Goal: Check status: Check status

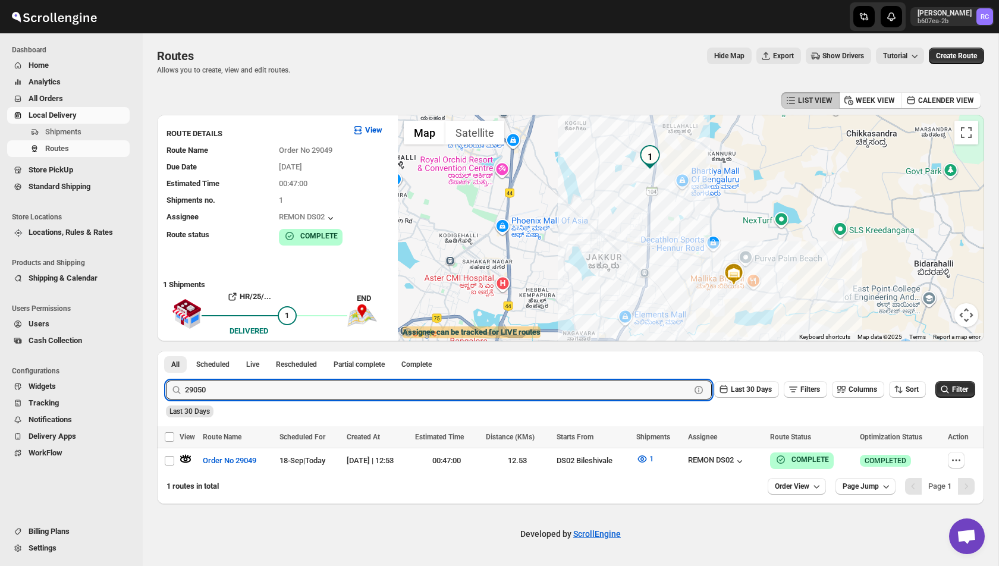
type input "29050"
click at [166, 351] on button "Submit" at bounding box center [183, 357] width 34 height 12
click at [187, 458] on icon "button" at bounding box center [186, 459] width 12 height 12
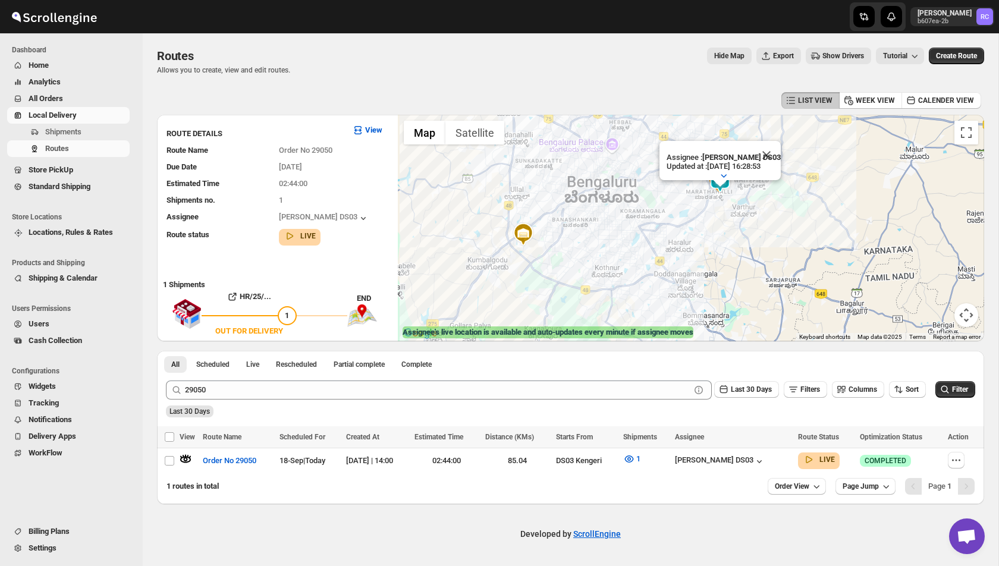
drag, startPoint x: 819, startPoint y: 201, endPoint x: 749, endPoint y: 214, distance: 70.8
click at [749, 214] on div "Assignee : [PERSON_NAME] DS03 Updated at : [DATE] 16:28:53 Duty mode Enabled Ba…" at bounding box center [691, 228] width 586 height 226
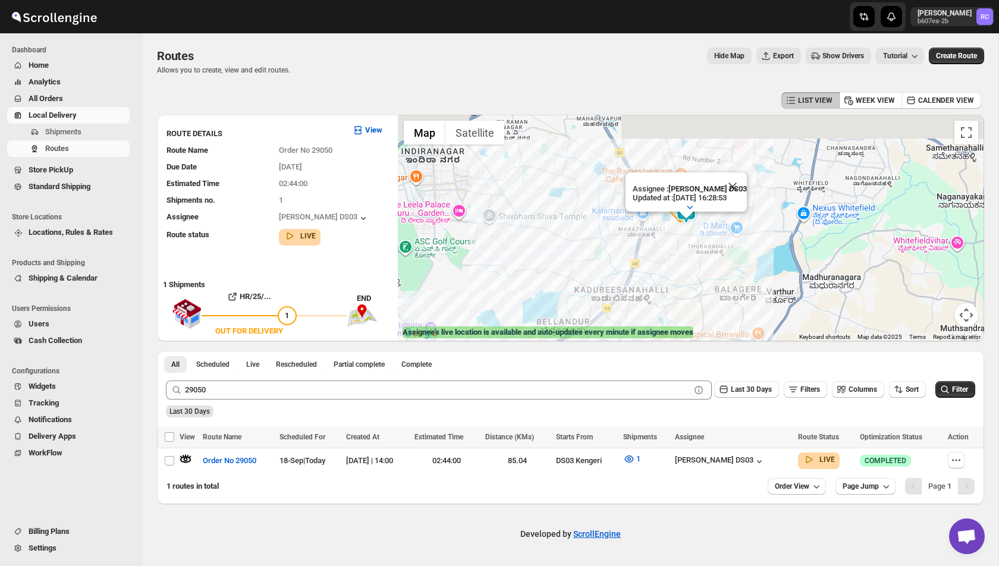
drag, startPoint x: 747, startPoint y: 172, endPoint x: 705, endPoint y: 239, distance: 79.3
click at [705, 240] on div "Assignee : [PERSON_NAME] DS03 Updated at : [DATE] 16:28:53 Duty mode Enabled Ba…" at bounding box center [691, 228] width 586 height 226
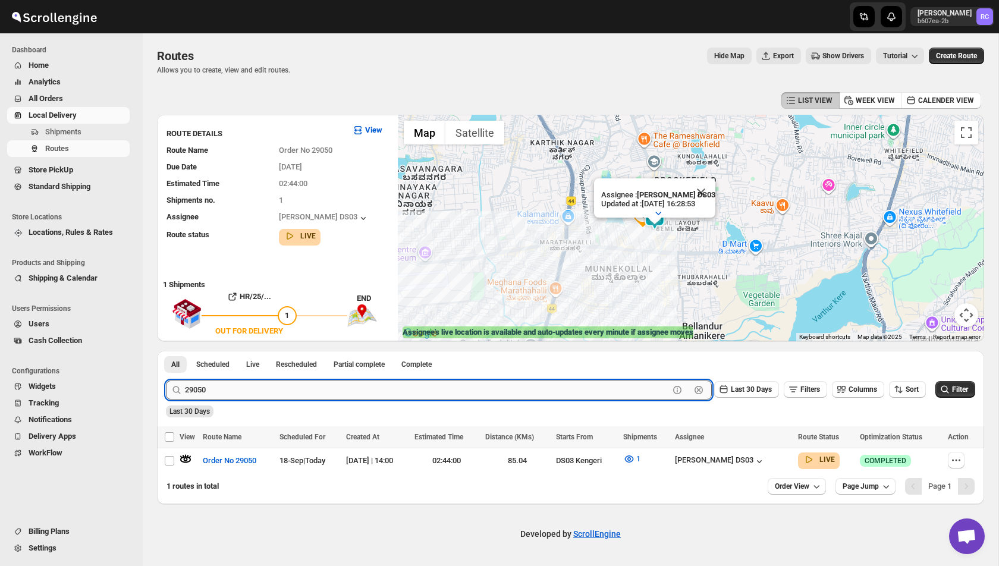
click at [240, 396] on input "29050" at bounding box center [427, 389] width 484 height 19
click at [166, 351] on button "Submit" at bounding box center [183, 357] width 34 height 12
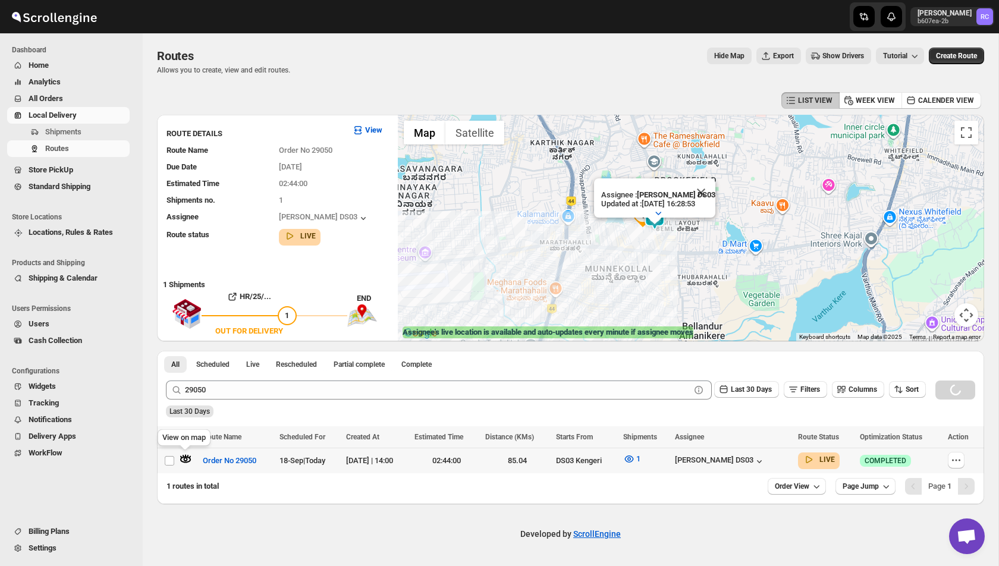
click at [187, 458] on icon "button" at bounding box center [186, 459] width 4 height 4
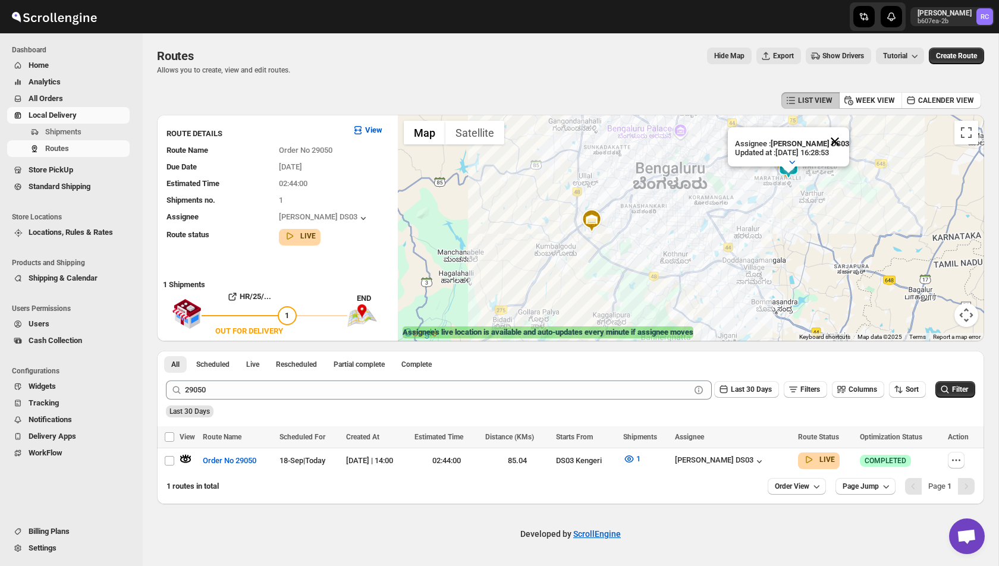
click at [842, 141] on button "Close" at bounding box center [834, 141] width 29 height 29
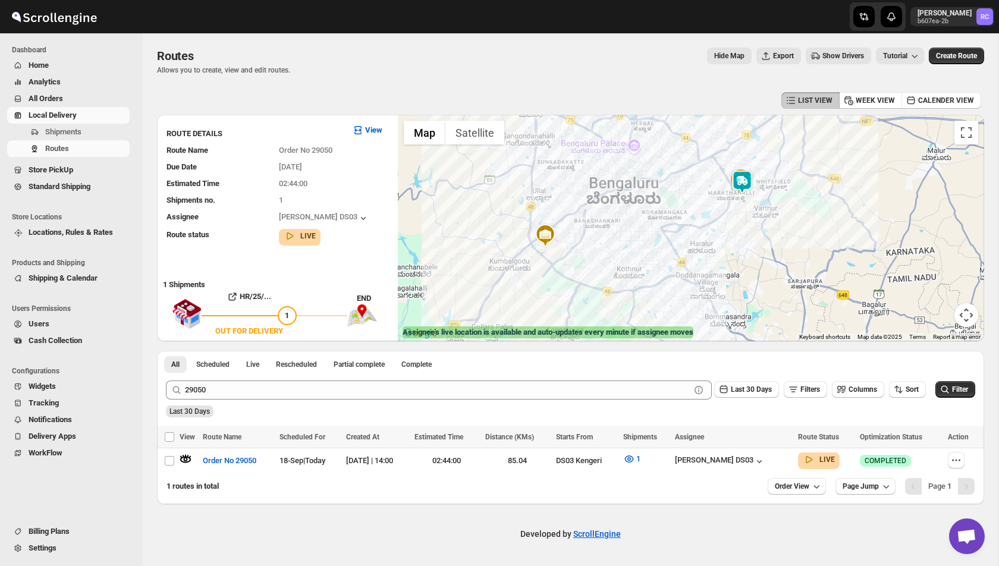
drag, startPoint x: 727, startPoint y: 175, endPoint x: 679, endPoint y: 190, distance: 50.4
click at [679, 190] on div at bounding box center [691, 228] width 586 height 226
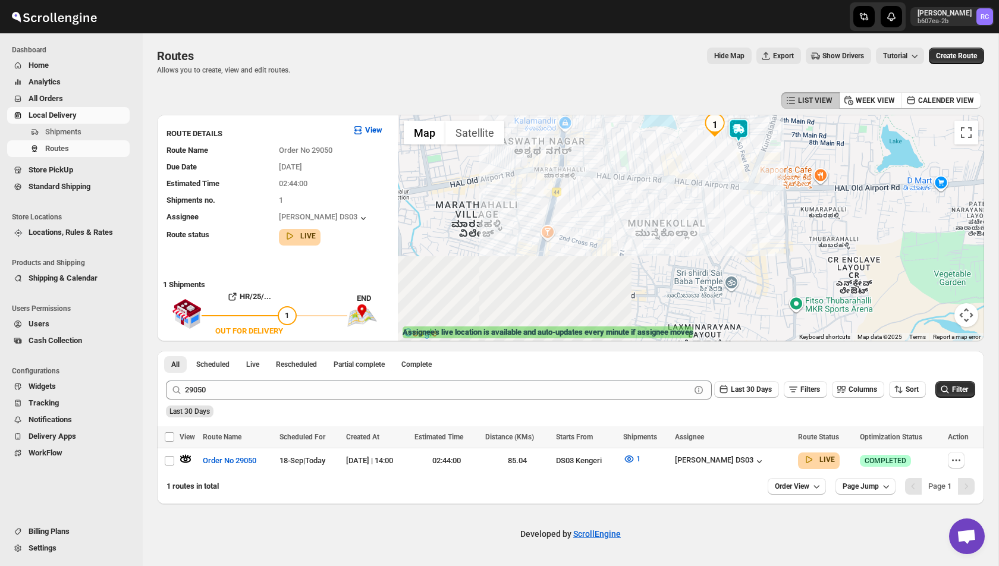
drag, startPoint x: 852, startPoint y: 262, endPoint x: 656, endPoint y: 133, distance: 234.8
click at [655, 134] on div at bounding box center [691, 228] width 586 height 226
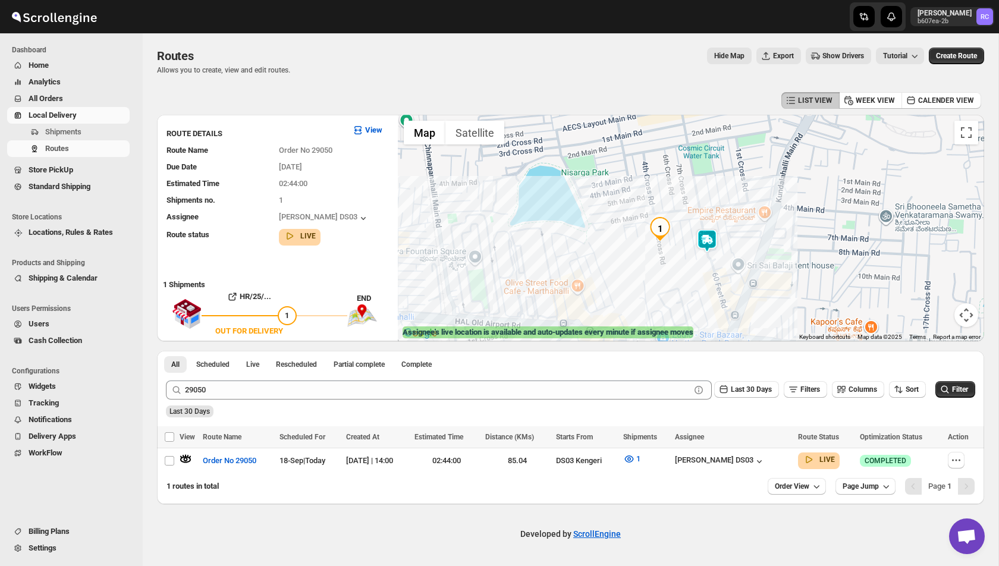
drag, startPoint x: 734, startPoint y: 161, endPoint x: 655, endPoint y: 283, distance: 145.4
click at [655, 283] on div at bounding box center [691, 228] width 586 height 226
click at [715, 234] on img at bounding box center [707, 241] width 24 height 24
click at [710, 244] on img at bounding box center [707, 241] width 24 height 24
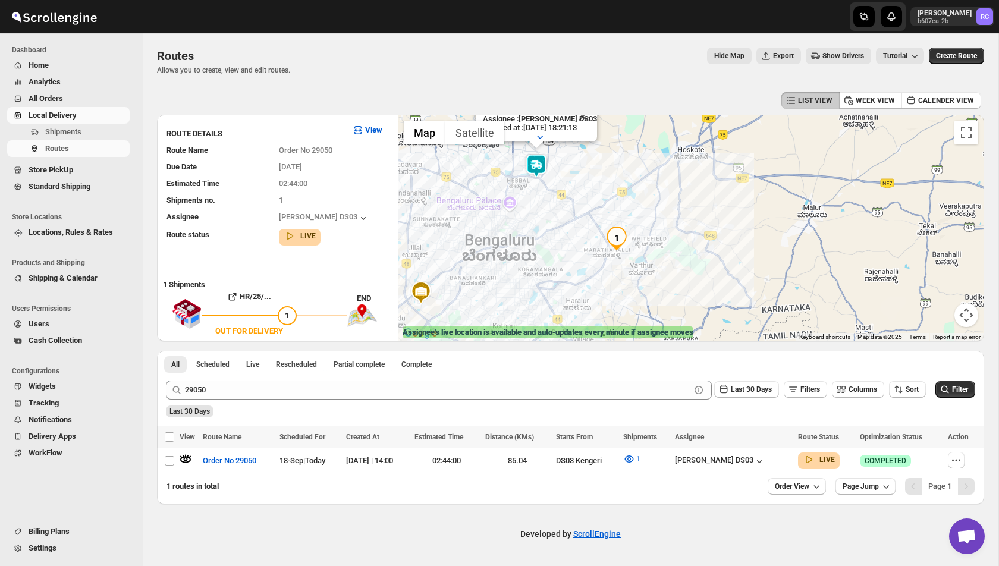
drag, startPoint x: 554, startPoint y: 297, endPoint x: 566, endPoint y: 227, distance: 71.1
click at [566, 227] on div "Assignee : [PERSON_NAME] DS03 Updated at : [DATE] 18:21:13 Duty mode Enabled Ba…" at bounding box center [691, 228] width 586 height 226
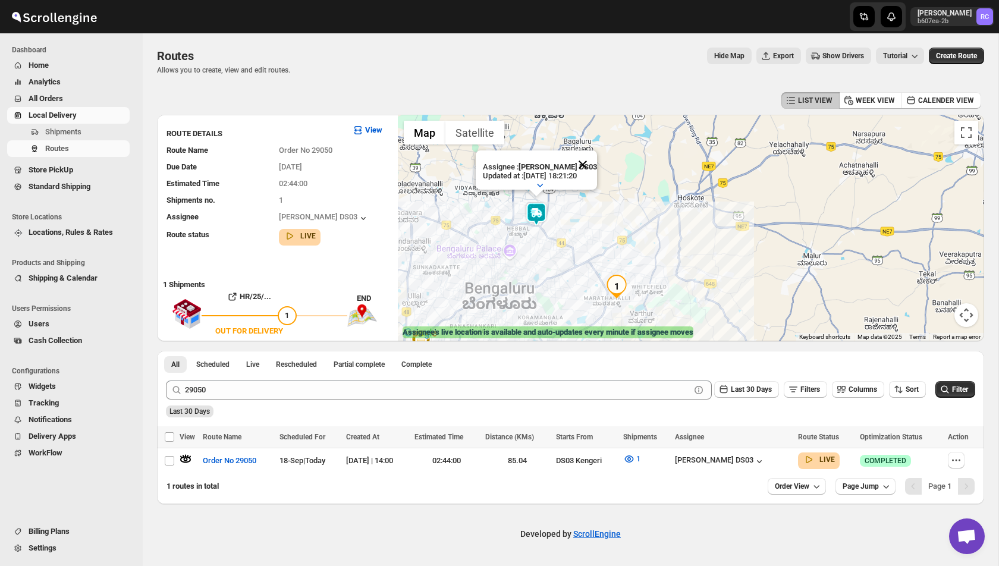
click at [584, 162] on button "Close" at bounding box center [582, 164] width 29 height 29
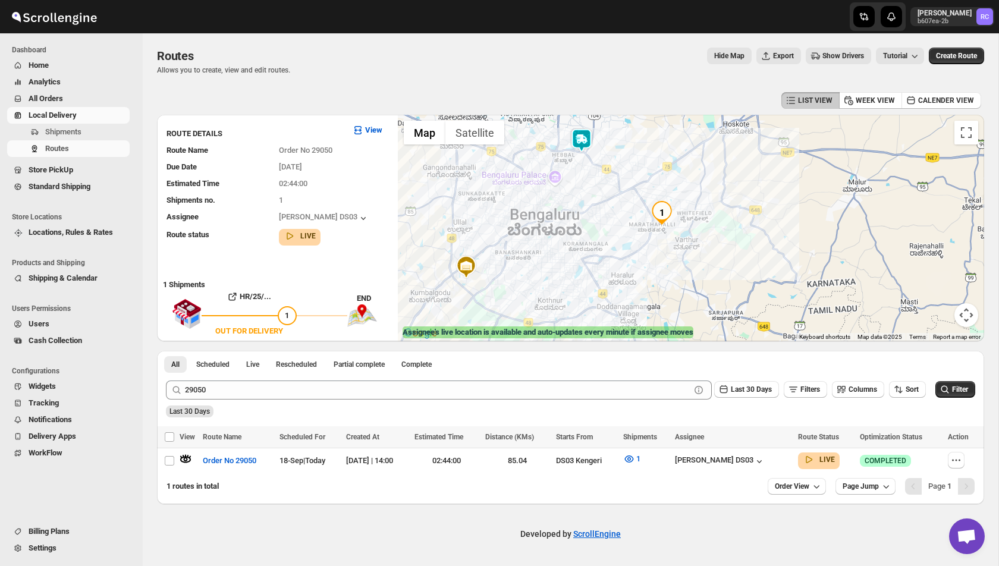
drag, startPoint x: 531, startPoint y: 276, endPoint x: 593, endPoint y: 190, distance: 106.2
click at [593, 190] on div at bounding box center [691, 228] width 586 height 226
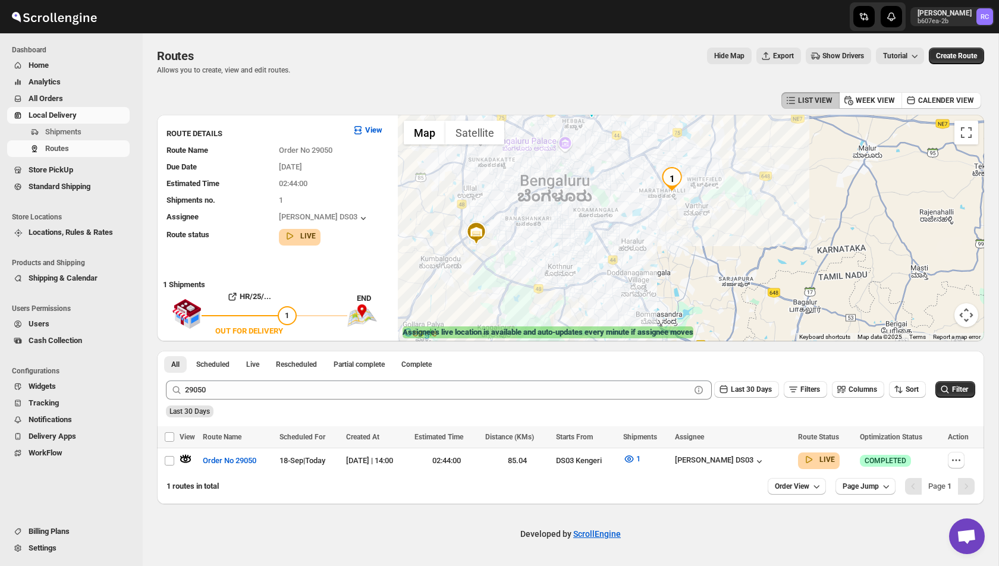
drag, startPoint x: 610, startPoint y: 207, endPoint x: 603, endPoint y: 177, distance: 31.1
click at [603, 177] on div at bounding box center [691, 228] width 586 height 226
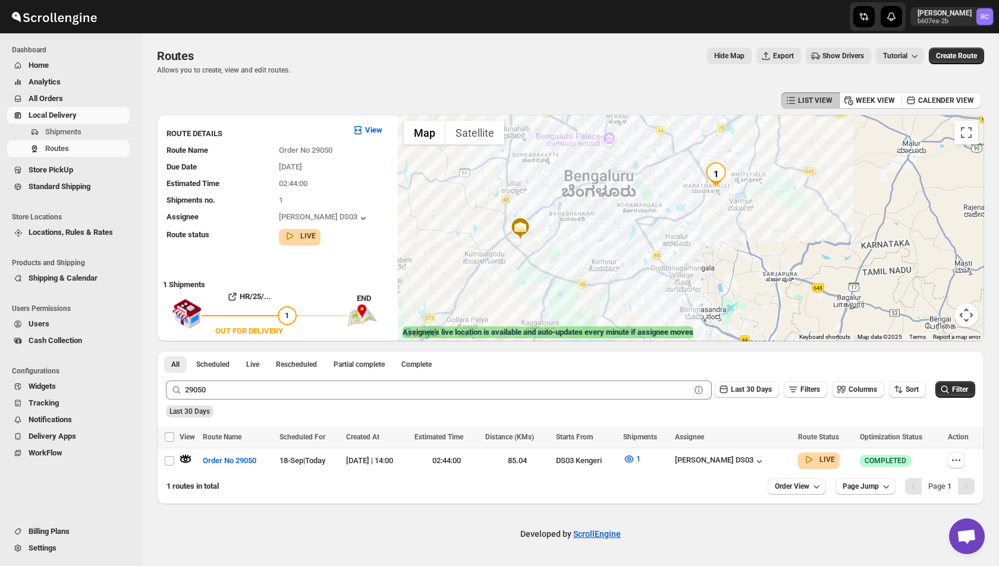
drag, startPoint x: 594, startPoint y: 133, endPoint x: 600, endPoint y: 215, distance: 82.8
click at [601, 216] on div at bounding box center [691, 228] width 586 height 226
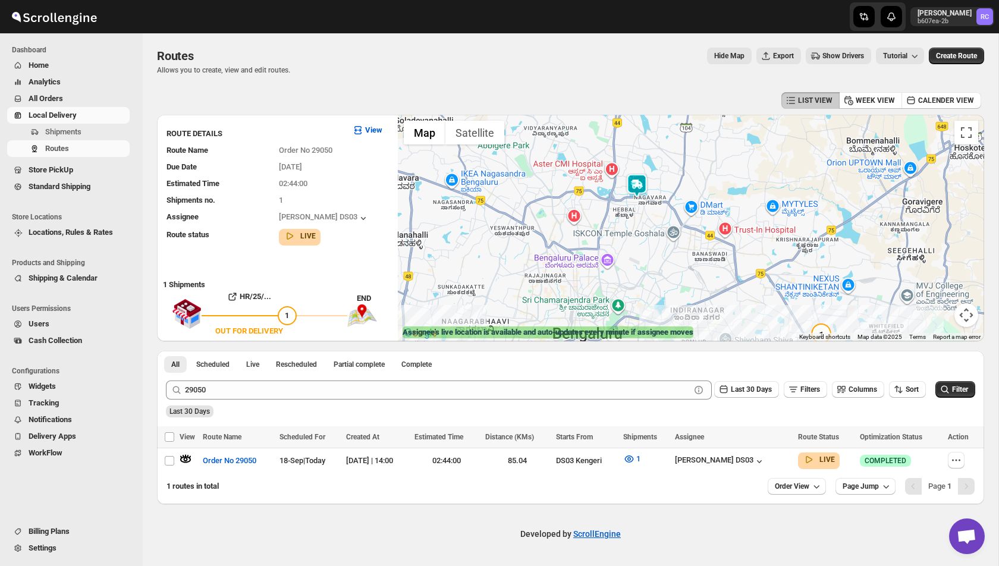
click at [640, 190] on img at bounding box center [637, 186] width 24 height 24
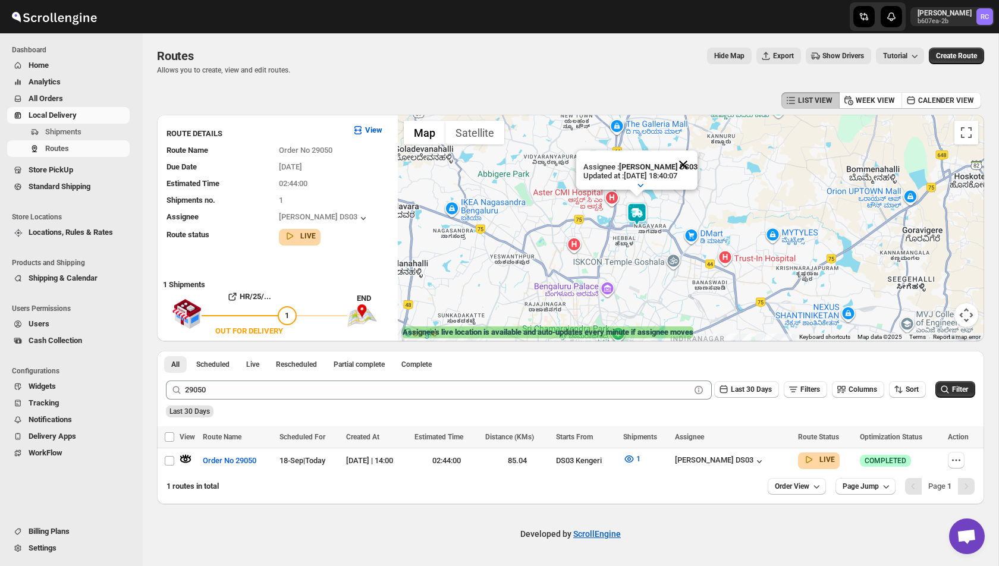
click at [687, 160] on button "Close" at bounding box center [683, 164] width 29 height 29
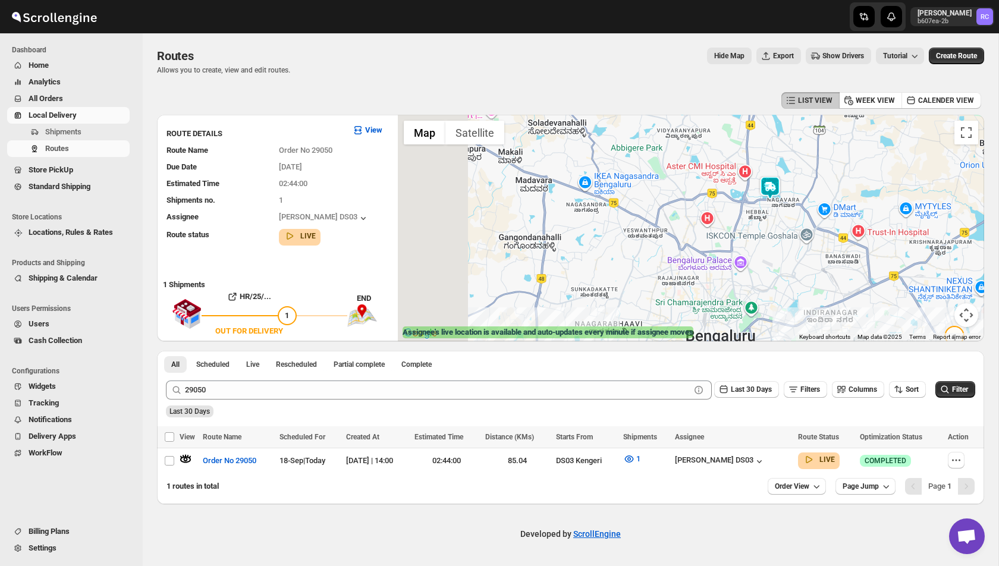
drag, startPoint x: 427, startPoint y: 207, endPoint x: 565, endPoint y: 181, distance: 140.5
click at [565, 181] on div at bounding box center [691, 228] width 586 height 226
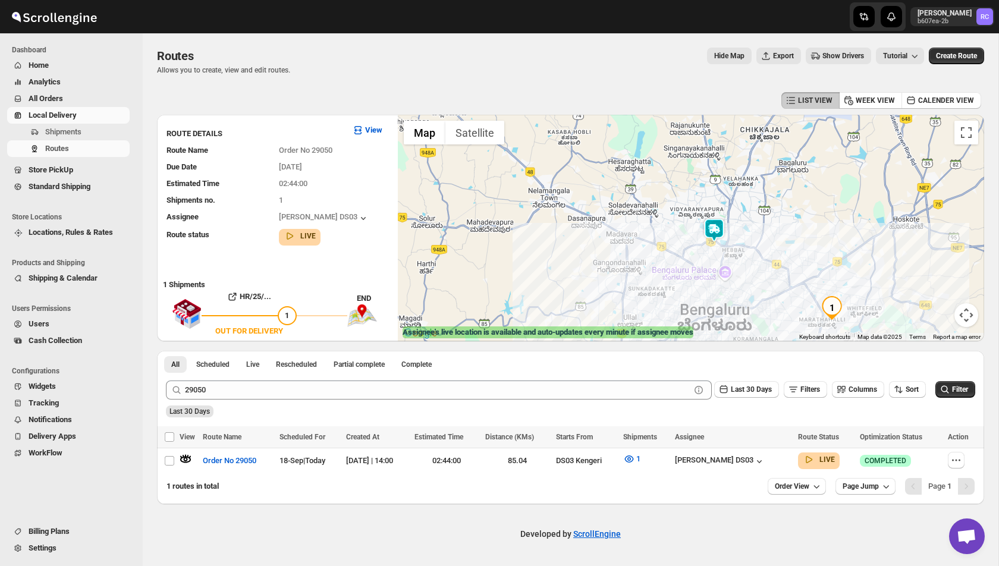
click at [715, 228] on img at bounding box center [714, 230] width 24 height 24
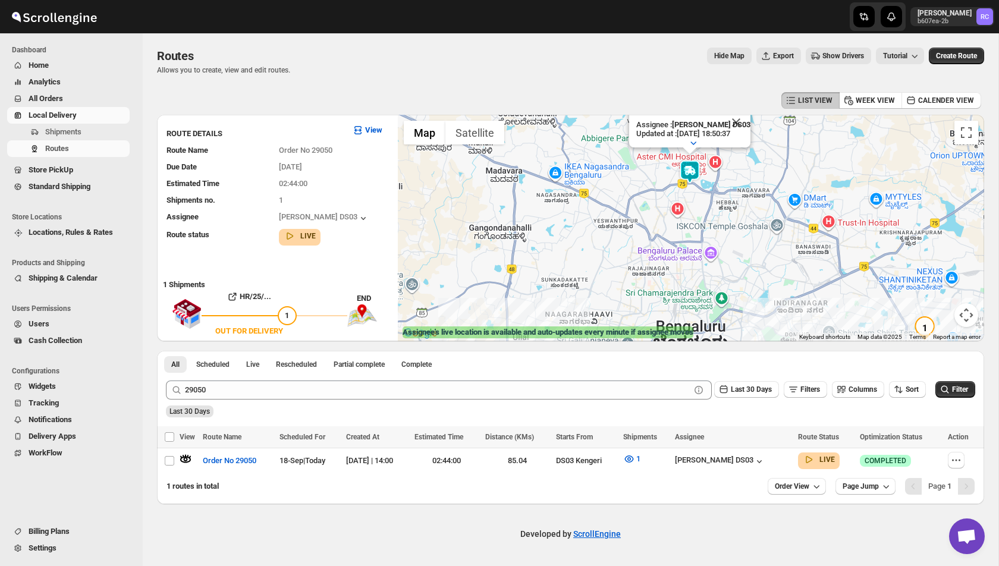
drag, startPoint x: 770, startPoint y: 269, endPoint x: 638, endPoint y: 243, distance: 135.1
click at [638, 243] on div "Assignee : [PERSON_NAME] DS03 Updated at : [DATE] 18:50:37 Duty mode Enabled Ba…" at bounding box center [691, 228] width 586 height 226
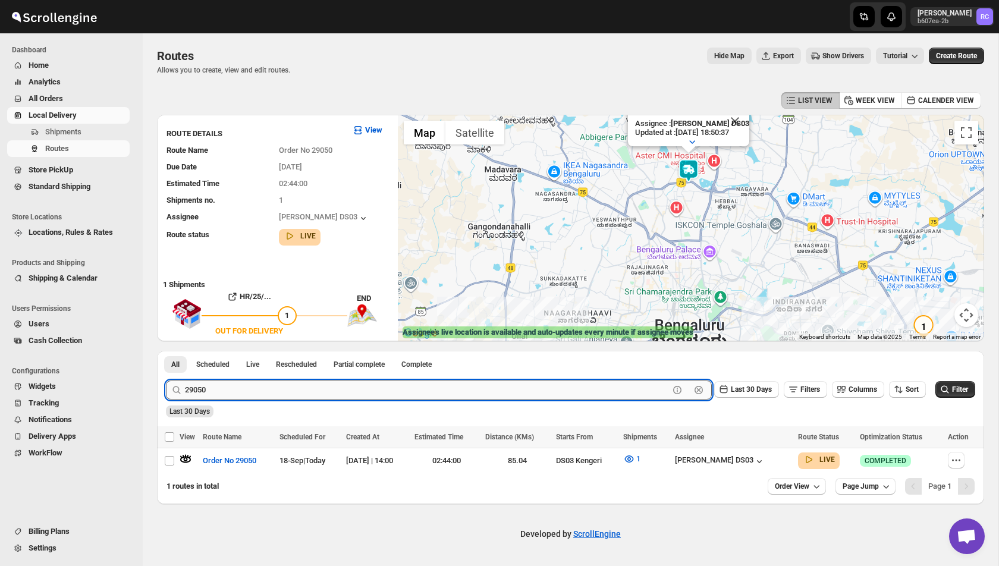
click at [203, 396] on input "29050" at bounding box center [427, 389] width 484 height 19
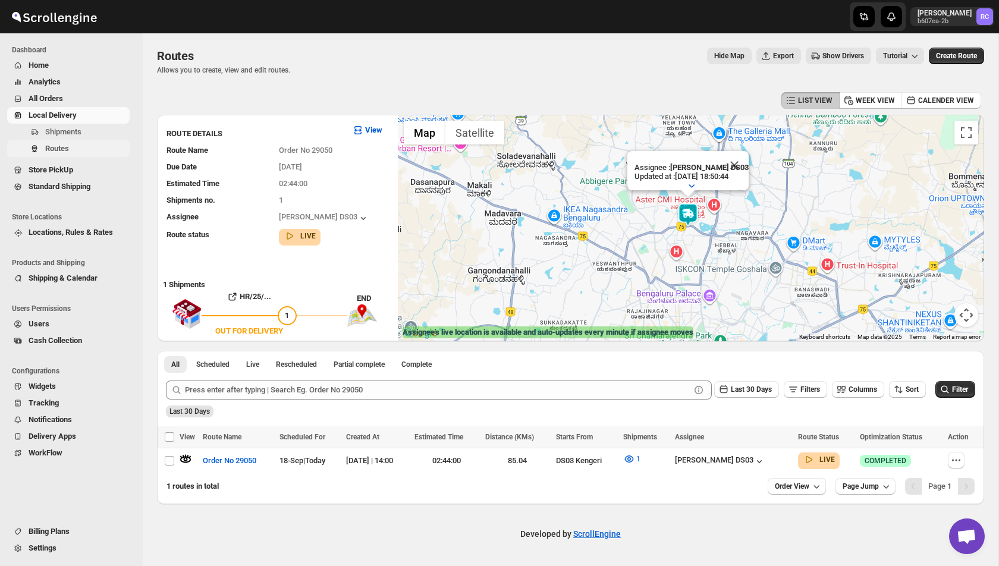
click at [73, 148] on span "Routes" at bounding box center [86, 149] width 82 height 12
click at [76, 135] on span "Shipments" at bounding box center [63, 131] width 36 height 9
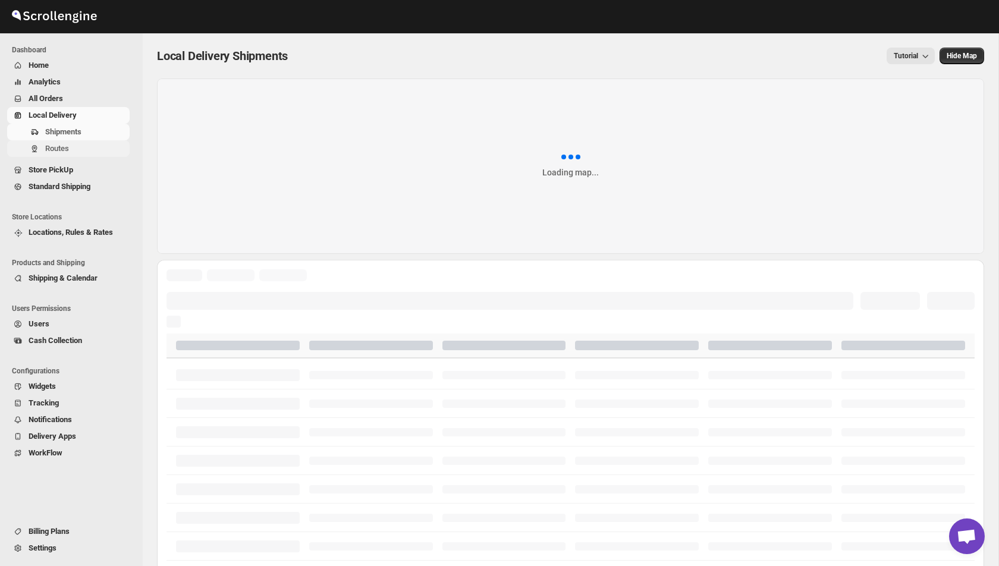
click at [65, 150] on span "Routes" at bounding box center [57, 148] width 24 height 9
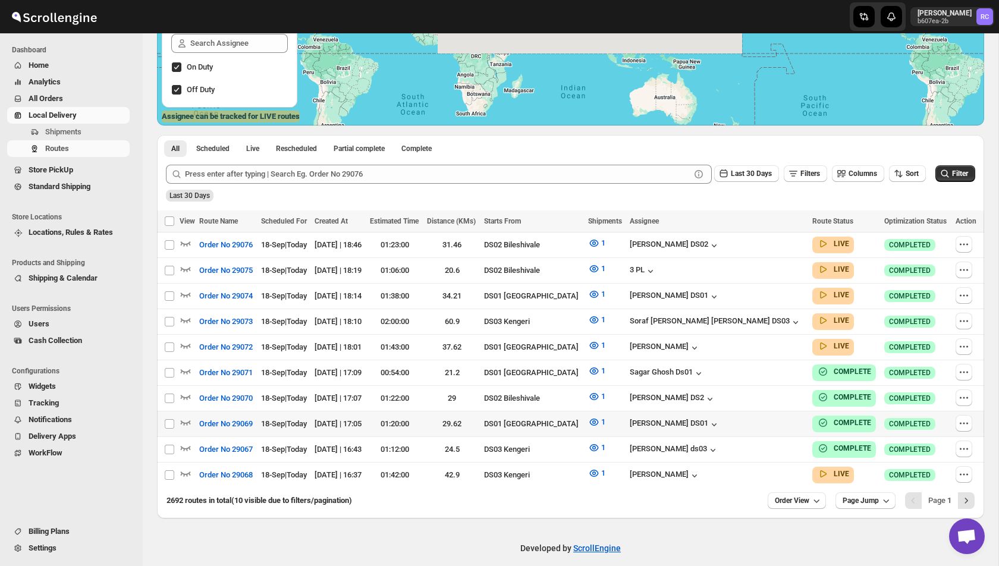
scroll to position [219, 0]
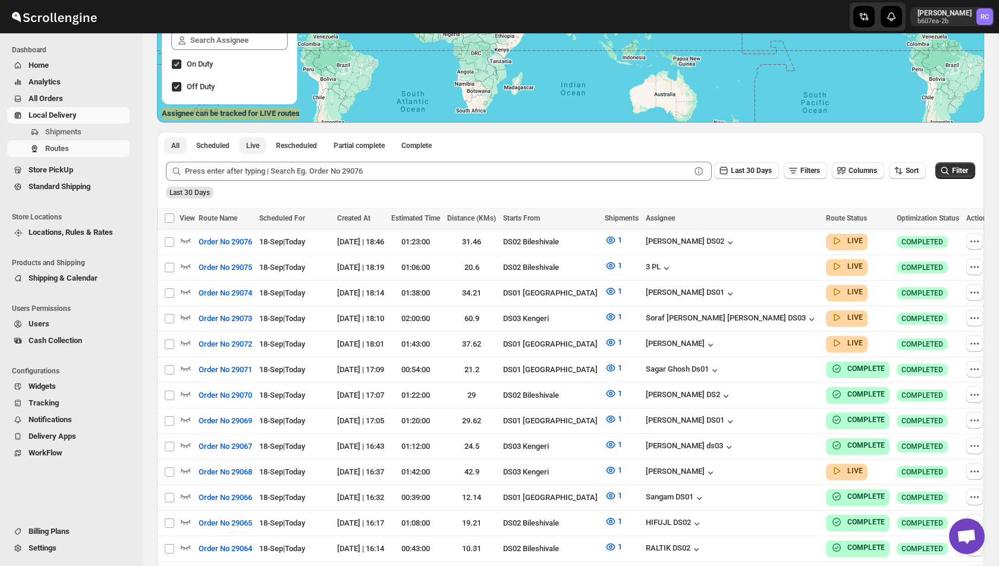
click at [258, 141] on span "Live" at bounding box center [252, 146] width 13 height 10
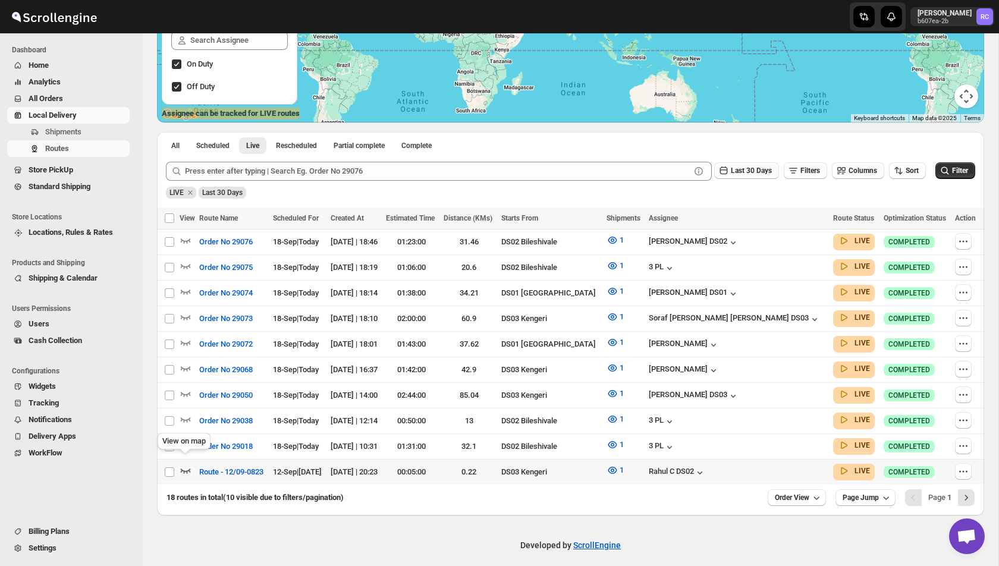
click at [183, 468] on icon "button" at bounding box center [186, 470] width 10 height 5
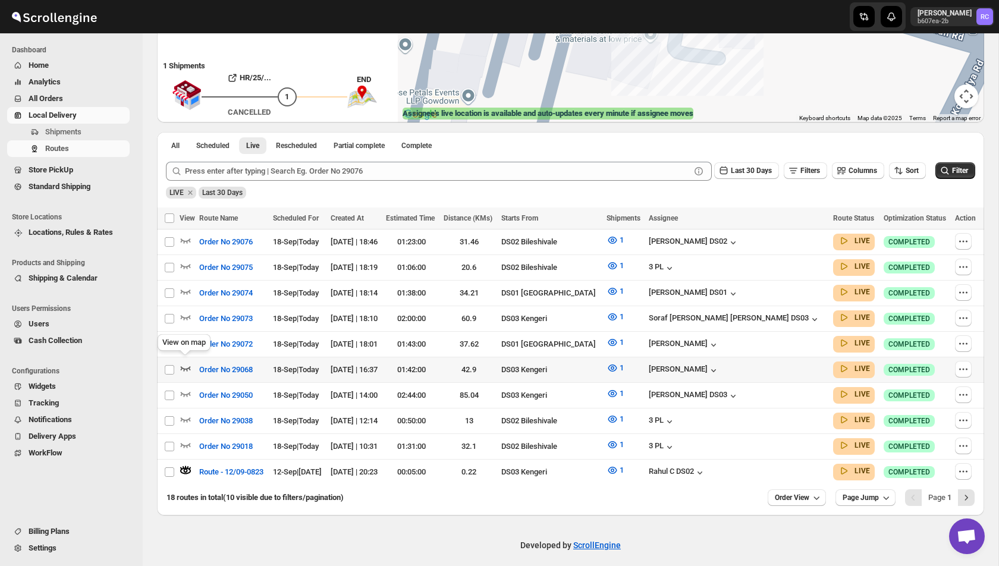
click at [184, 362] on icon "button" at bounding box center [186, 368] width 12 height 12
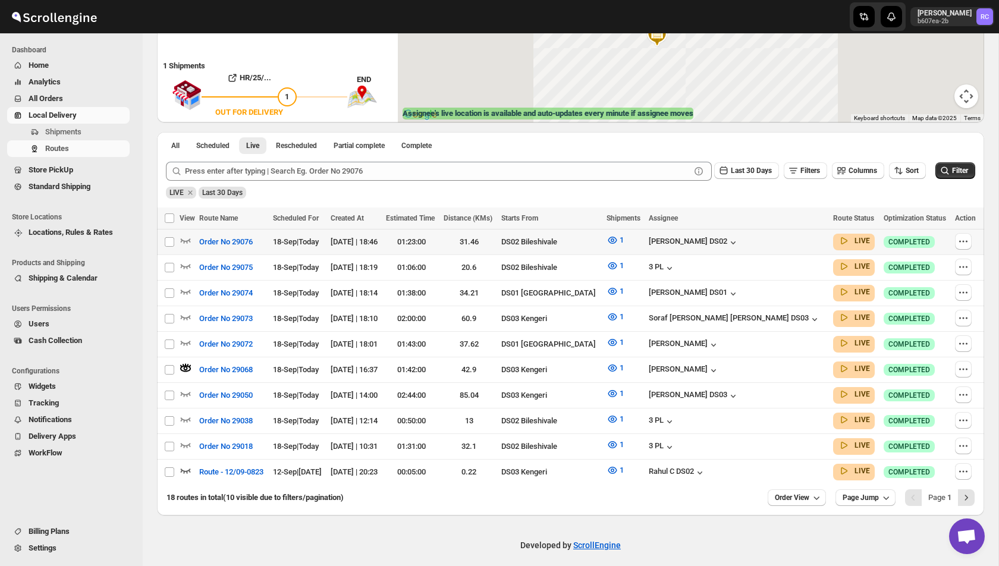
scroll to position [0, 0]
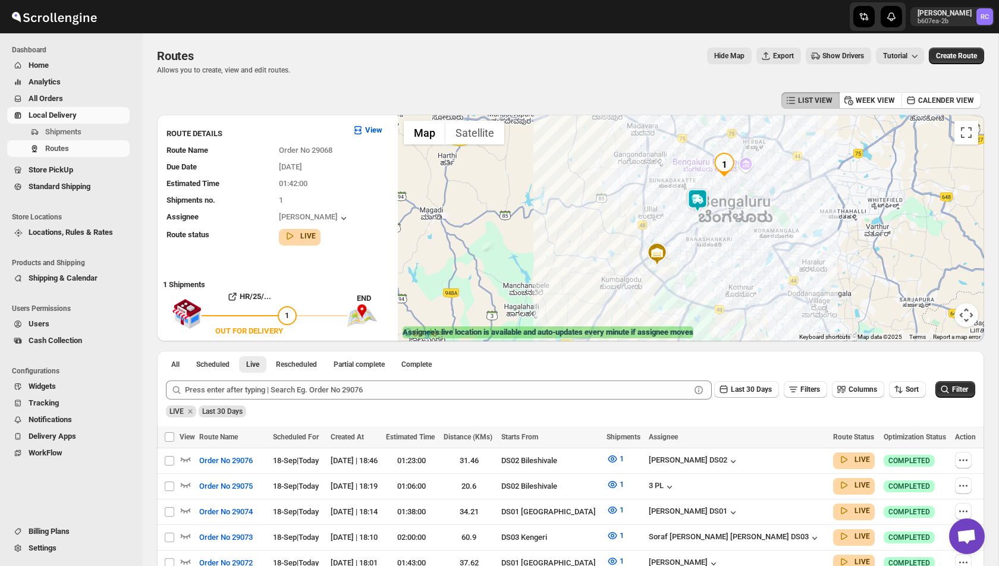
click at [701, 201] on img at bounding box center [697, 200] width 24 height 24
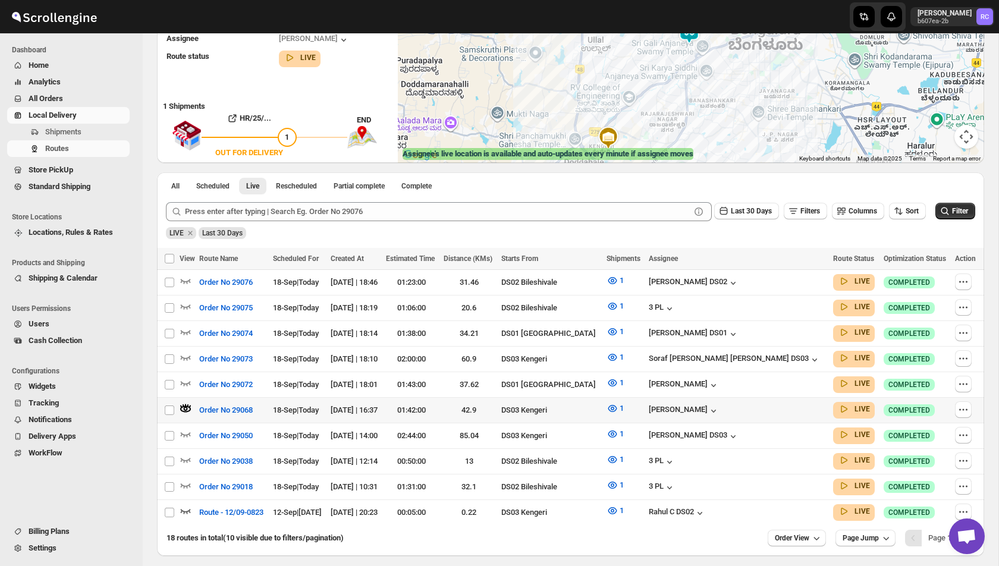
scroll to position [175, 0]
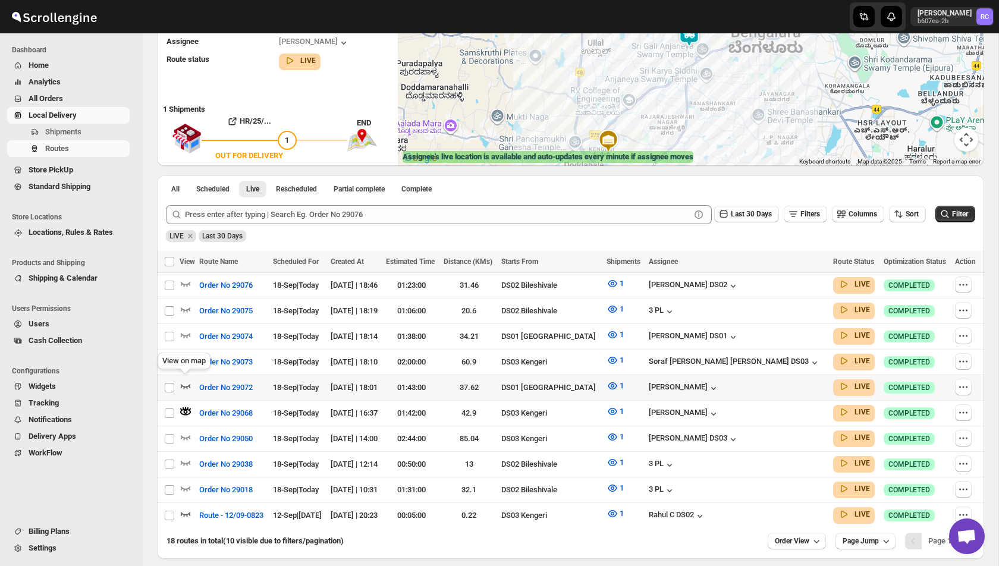
click at [185, 384] on icon "button" at bounding box center [186, 386] width 10 height 5
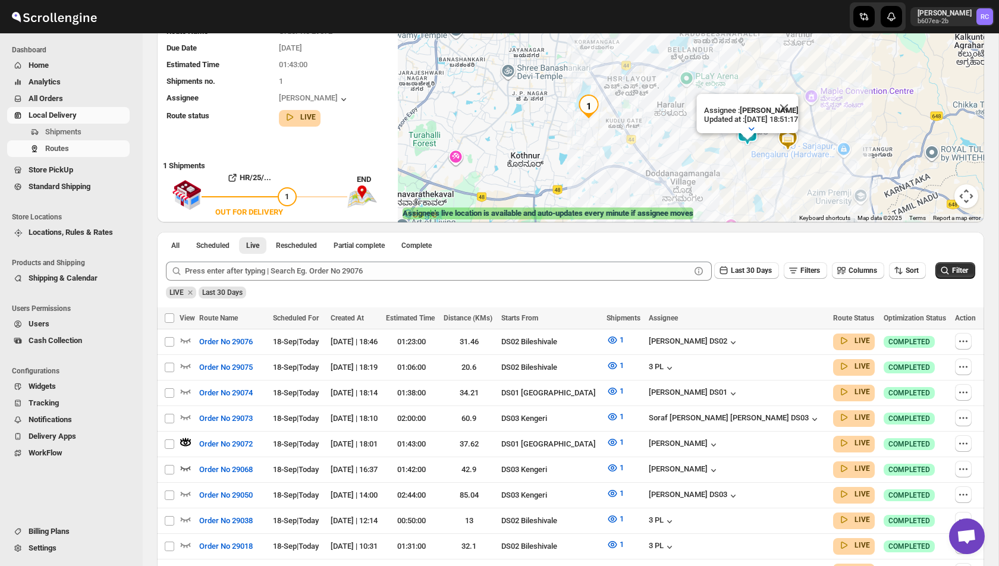
scroll to position [219, 0]
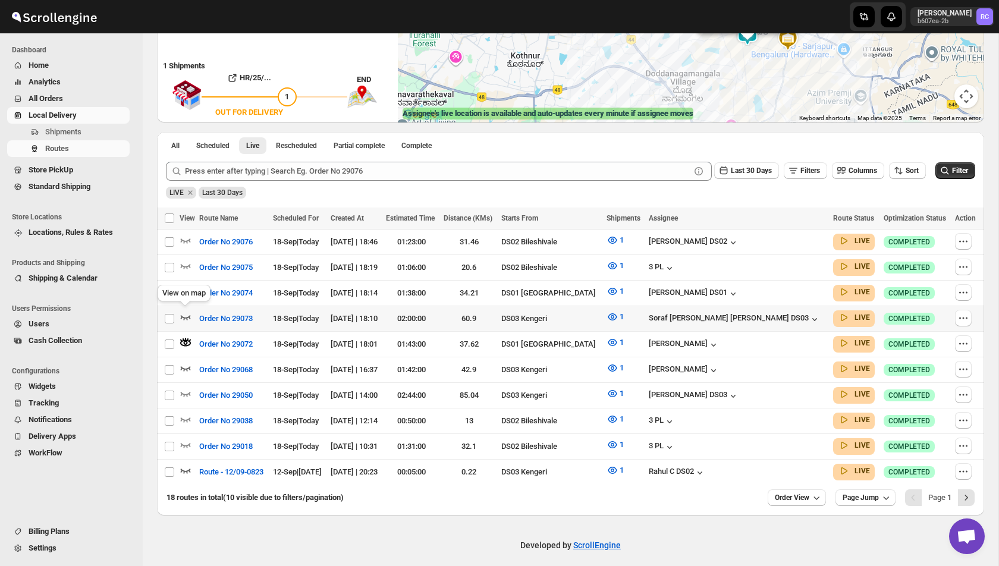
click at [181, 312] on icon "button" at bounding box center [186, 317] width 12 height 12
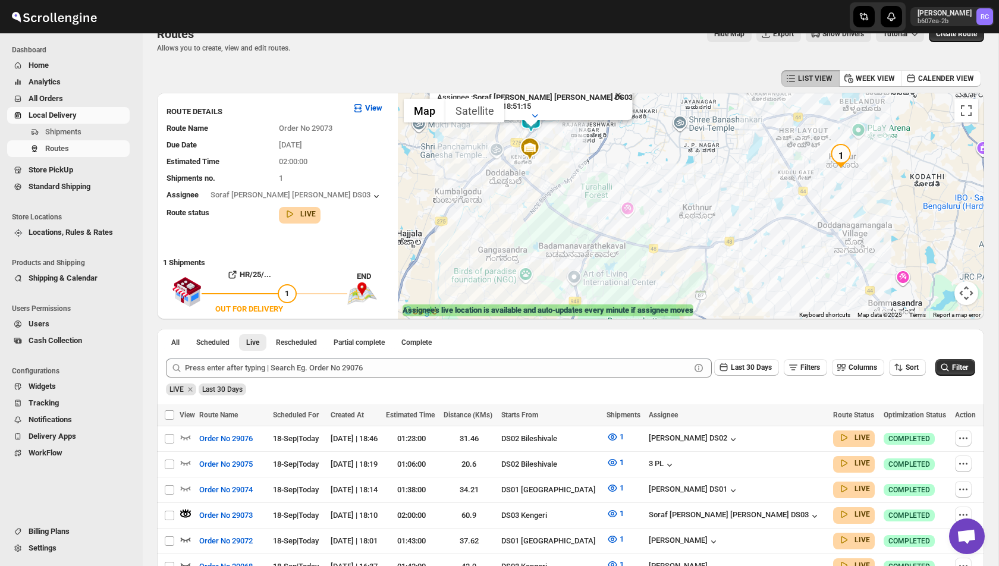
scroll to position [1, 0]
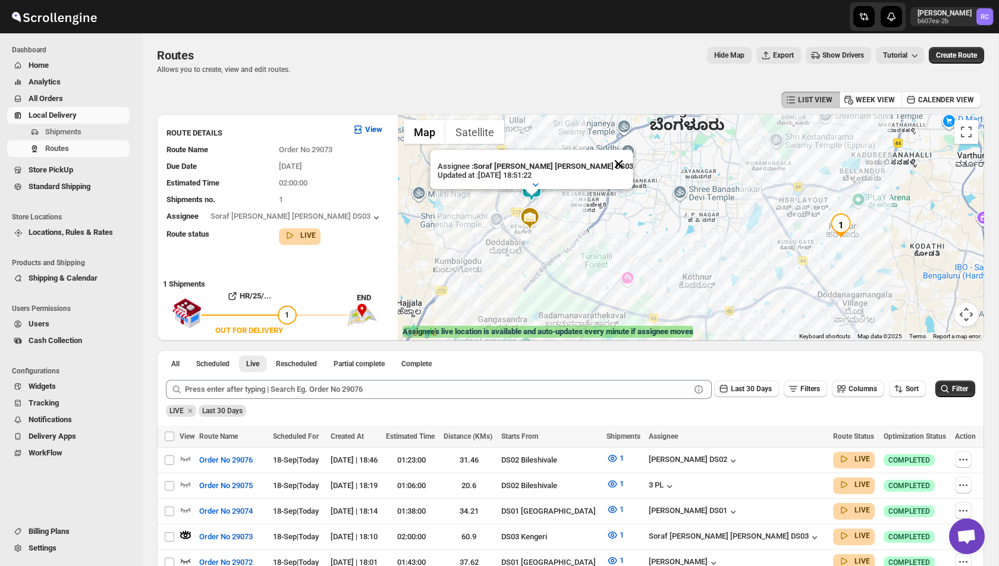
click at [604, 161] on button "Close" at bounding box center [618, 164] width 29 height 29
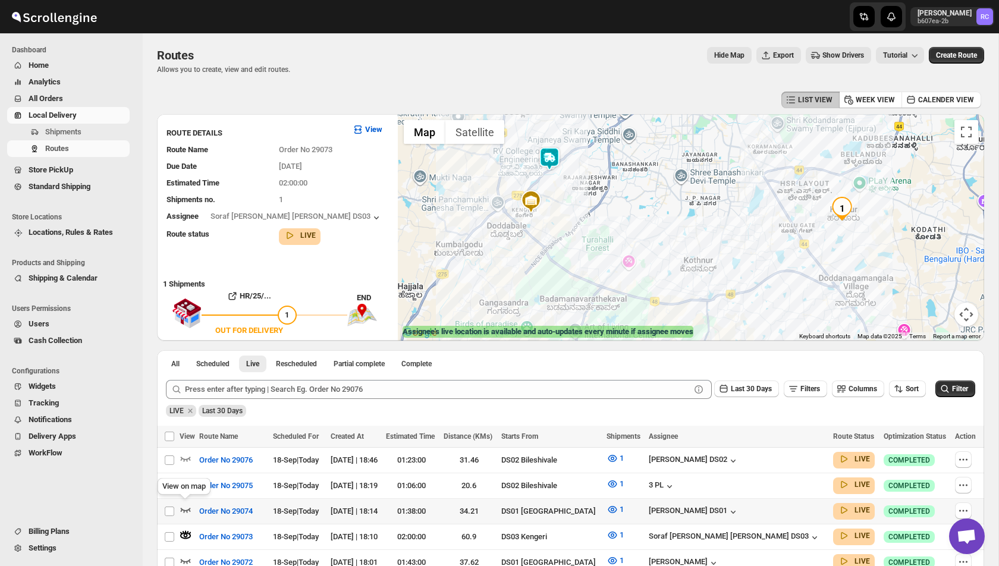
click at [184, 506] on icon "button" at bounding box center [186, 510] width 12 height 12
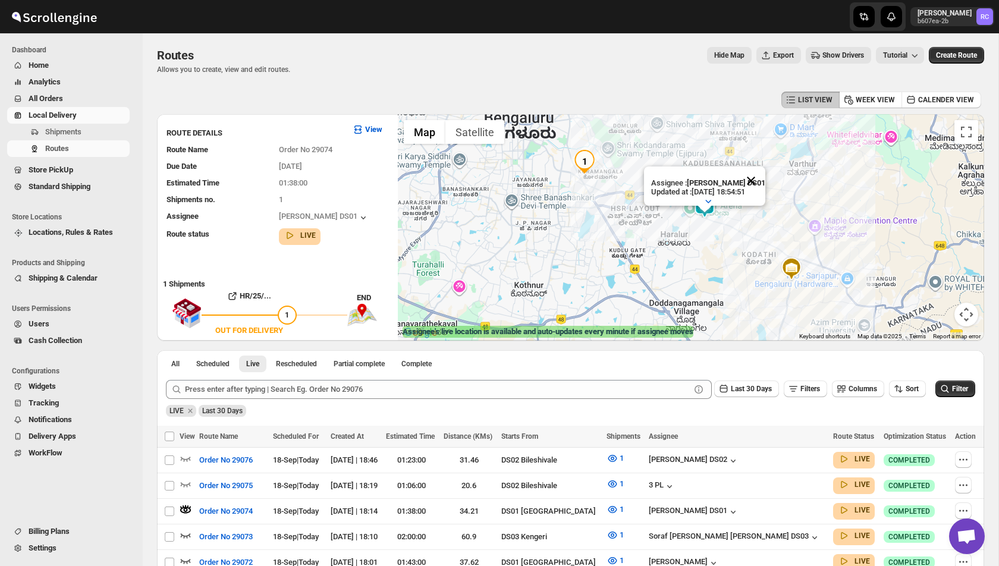
click at [753, 181] on button "Close" at bounding box center [751, 180] width 29 height 29
click at [189, 457] on icon "button" at bounding box center [186, 459] width 10 height 5
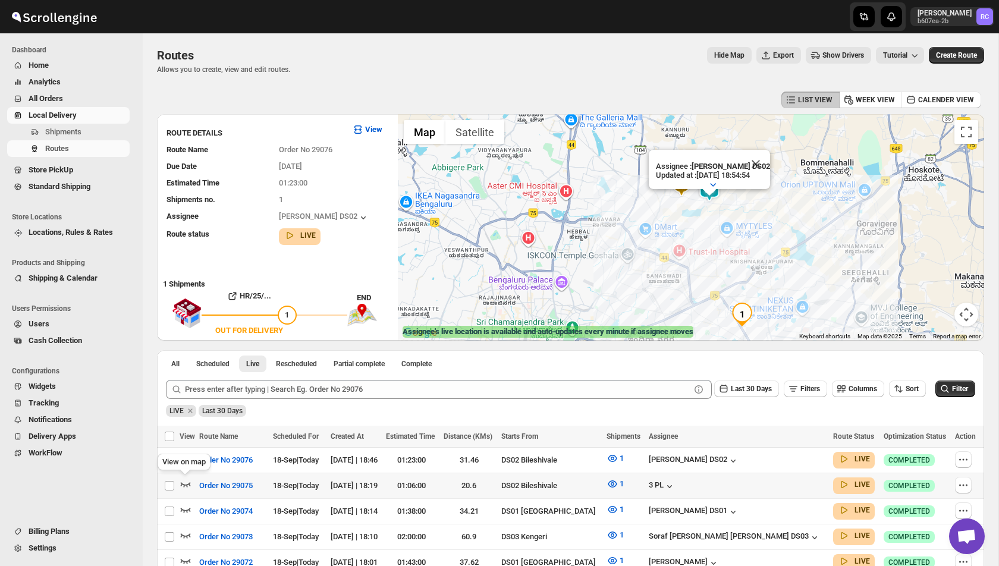
click at [182, 484] on icon "button" at bounding box center [186, 484] width 12 height 12
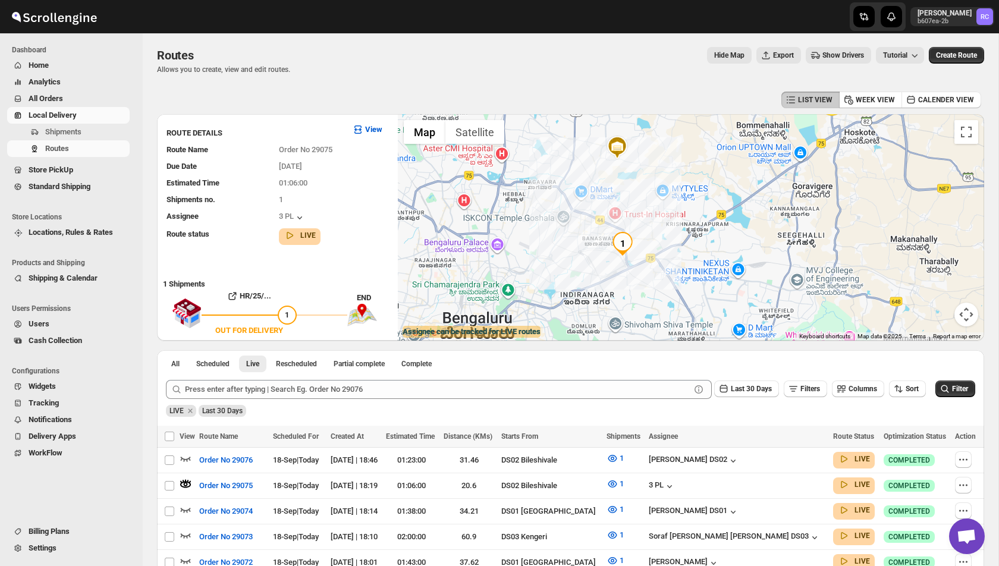
drag, startPoint x: 646, startPoint y: 262, endPoint x: 546, endPoint y: 236, distance: 103.2
click at [546, 236] on div at bounding box center [691, 227] width 586 height 226
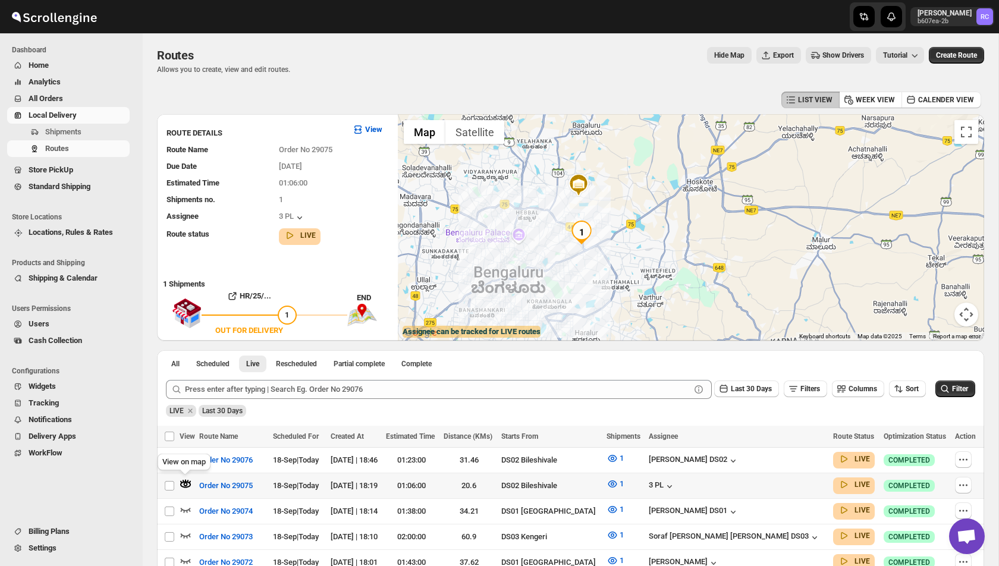
click at [185, 483] on icon "button" at bounding box center [186, 484] width 12 height 12
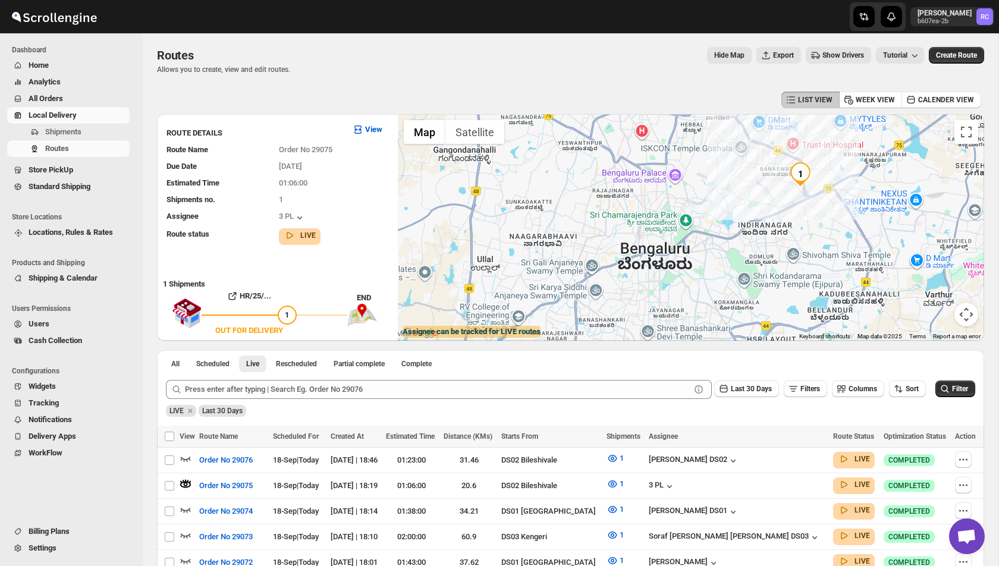
drag, startPoint x: 441, startPoint y: 282, endPoint x: 527, endPoint y: 192, distance: 124.4
click at [527, 192] on div at bounding box center [691, 227] width 586 height 226
click at [553, 377] on div "Last 30 Days Filters Columns Sort Filter" at bounding box center [565, 384] width 819 height 29
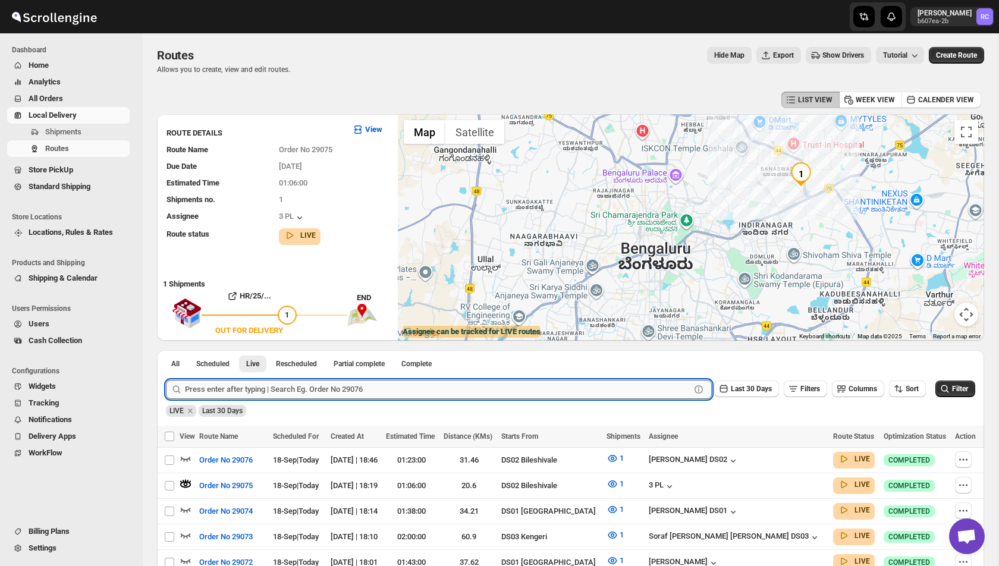
click at [492, 386] on input "text" at bounding box center [437, 389] width 505 height 19
type input "satish"
click at [166, 350] on button "Submit" at bounding box center [183, 356] width 34 height 12
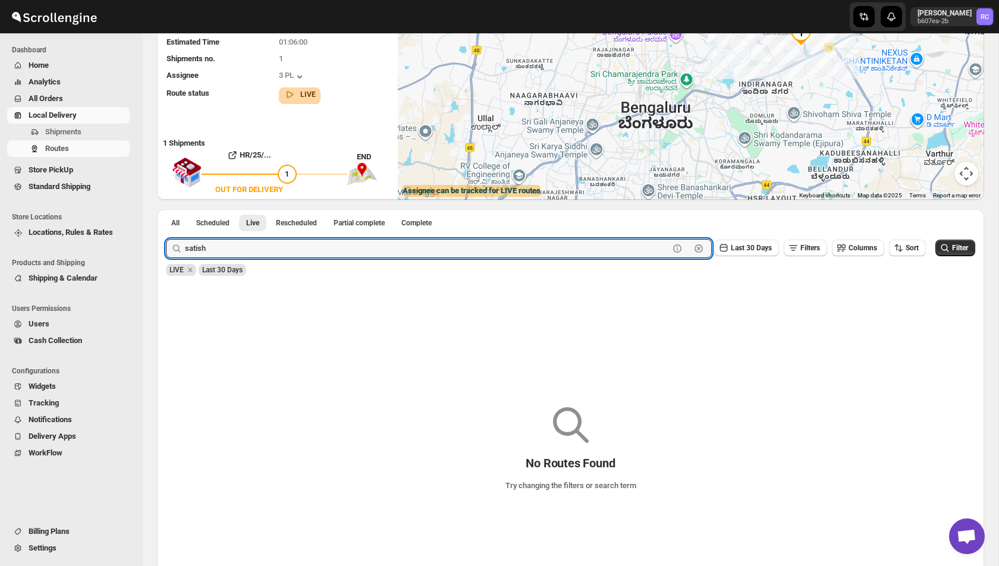
scroll to position [144, 0]
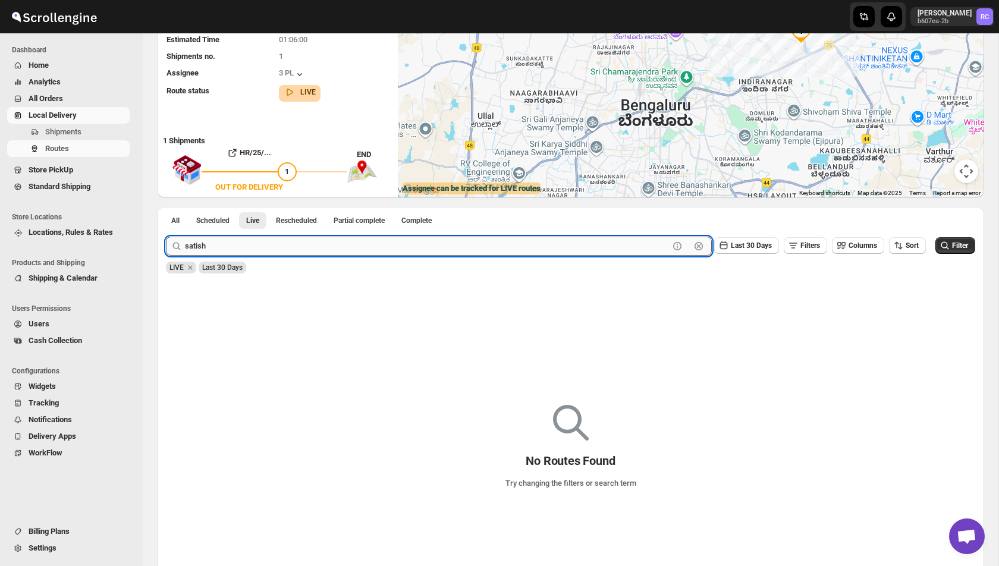
click at [216, 253] on input "satish" at bounding box center [427, 246] width 484 height 19
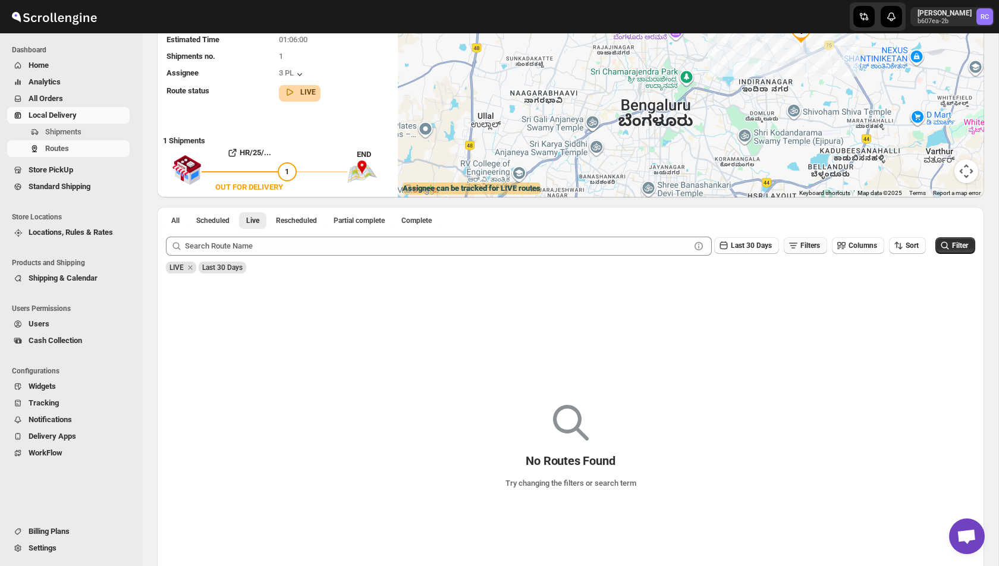
click at [801, 245] on span "Filters" at bounding box center [810, 245] width 20 height 8
click at [750, 286] on button "title" at bounding box center [733, 293] width 89 height 17
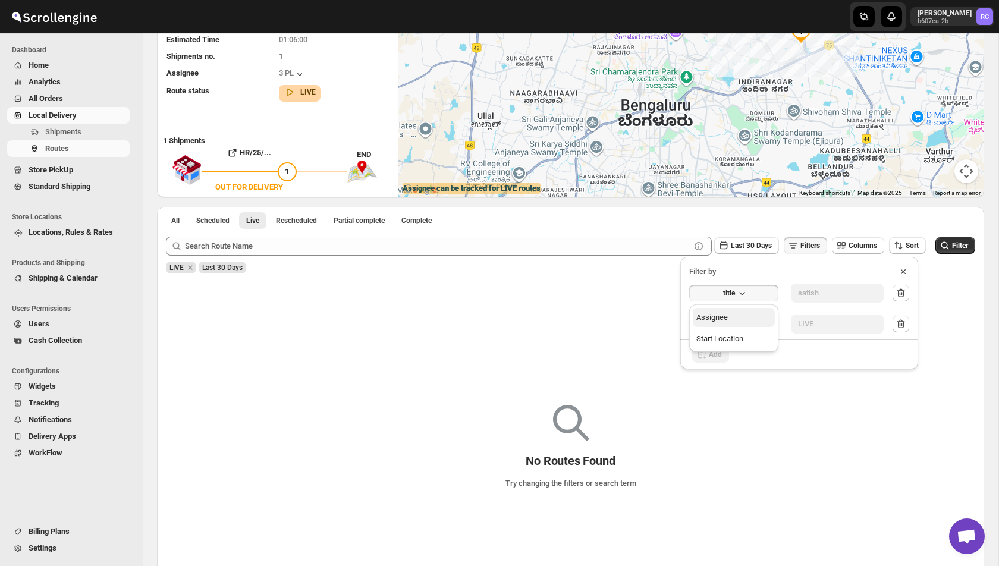
click at [739, 323] on button "Assignee" at bounding box center [734, 317] width 82 height 19
click at [852, 287] on button "Select value" at bounding box center [837, 292] width 93 height 17
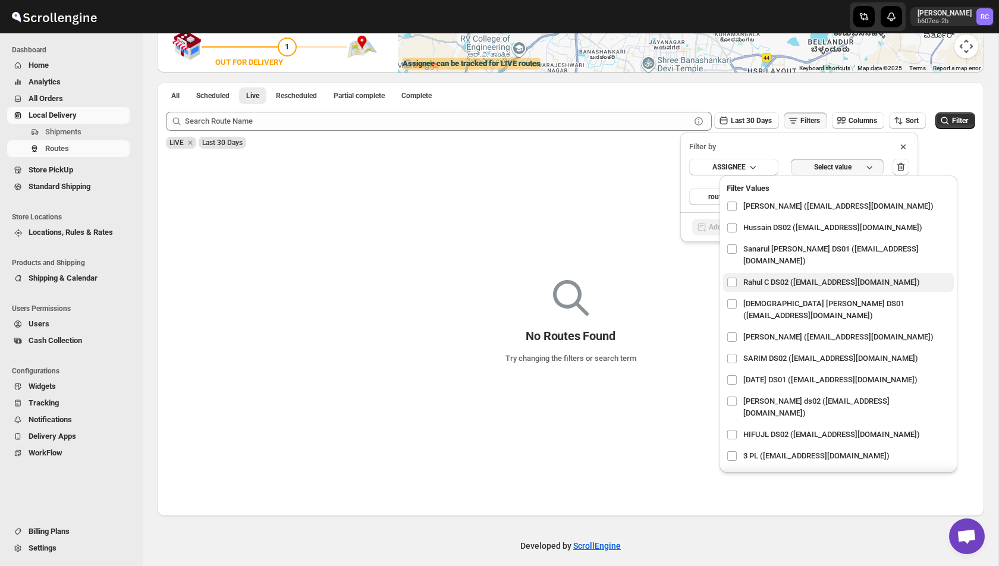
scroll to position [823, 0]
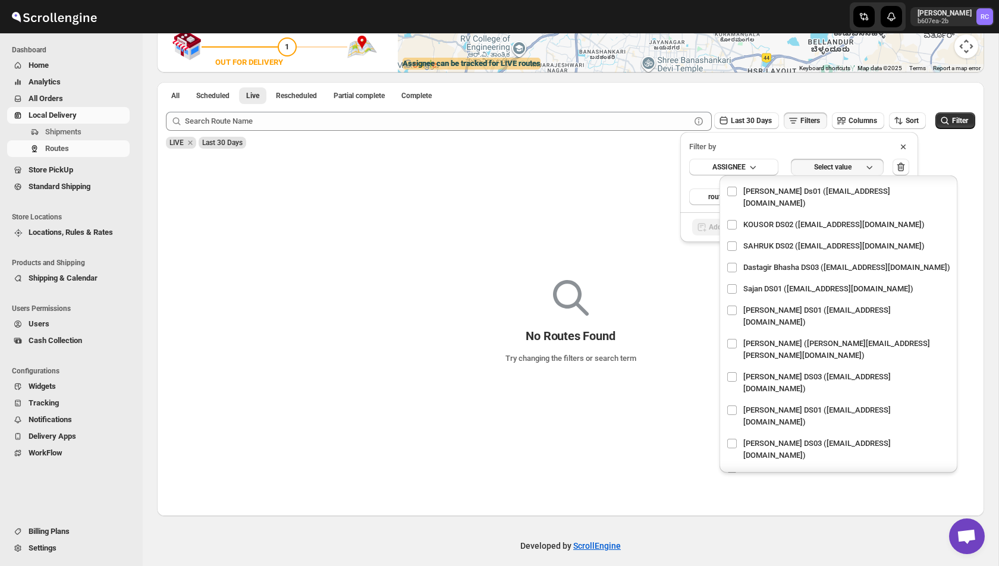
checkbox input "true"
click at [653, 216] on div "No Routes Found Try changing the filters or search term" at bounding box center [570, 336] width 808 height 339
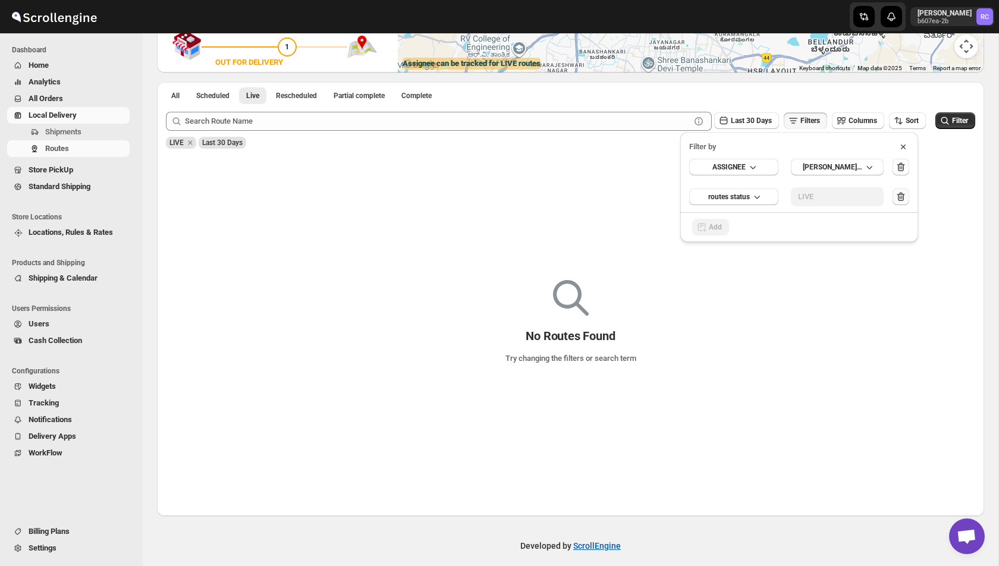
click at [903, 197] on icon "button" at bounding box center [901, 197] width 8 height 9
click at [783, 263] on div "No Routes Found Try changing the filters or search term" at bounding box center [570, 336] width 808 height 339
click at [175, 92] on span "All" at bounding box center [175, 96] width 8 height 10
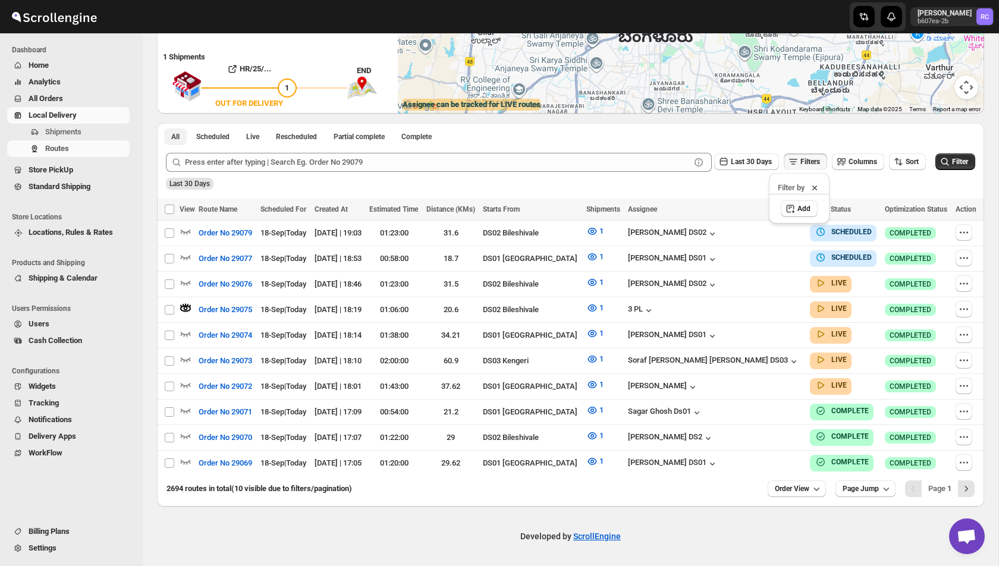
scroll to position [219, 0]
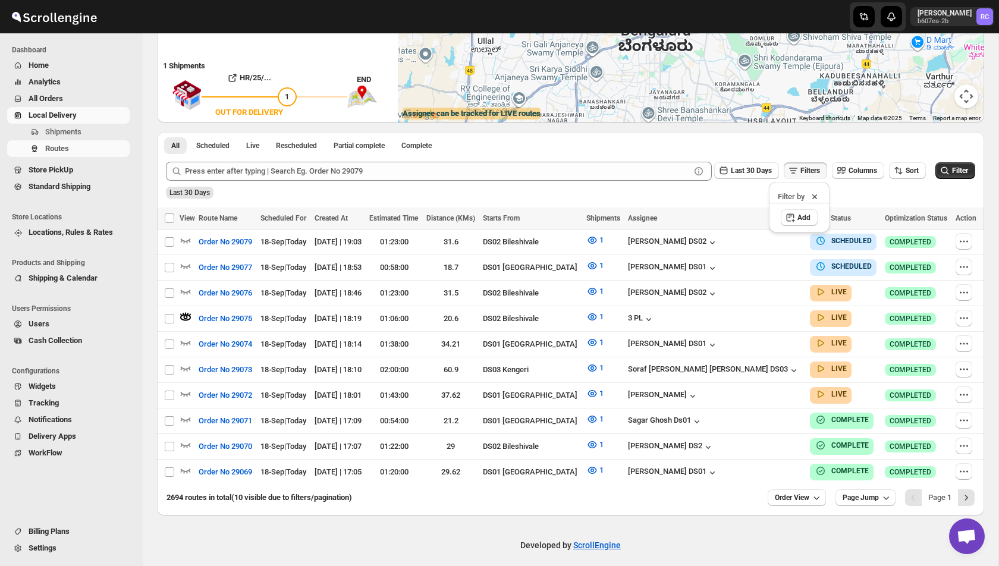
click at [820, 191] on icon at bounding box center [814, 197] width 12 height 12
click at [800, 171] on span "Filters" at bounding box center [810, 170] width 20 height 8
click at [795, 207] on div "Add" at bounding box center [799, 218] width 61 height 30
click at [795, 218] on button "Add" at bounding box center [799, 217] width 37 height 17
click at [745, 216] on span "Select" at bounding box center [735, 218] width 19 height 10
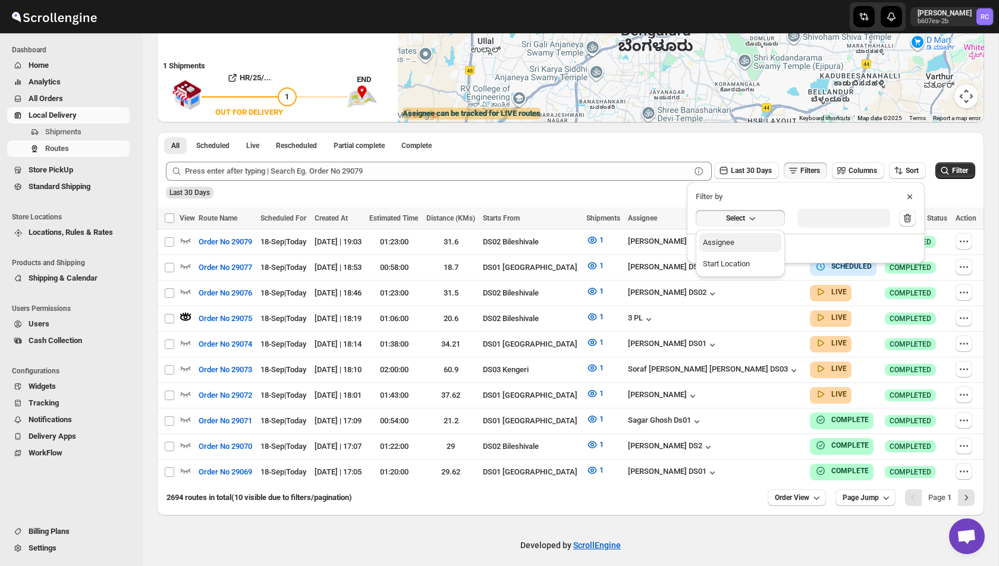
click at [732, 237] on div "Assignee" at bounding box center [719, 243] width 32 height 12
click at [855, 213] on div "Select value" at bounding box center [827, 217] width 59 height 10
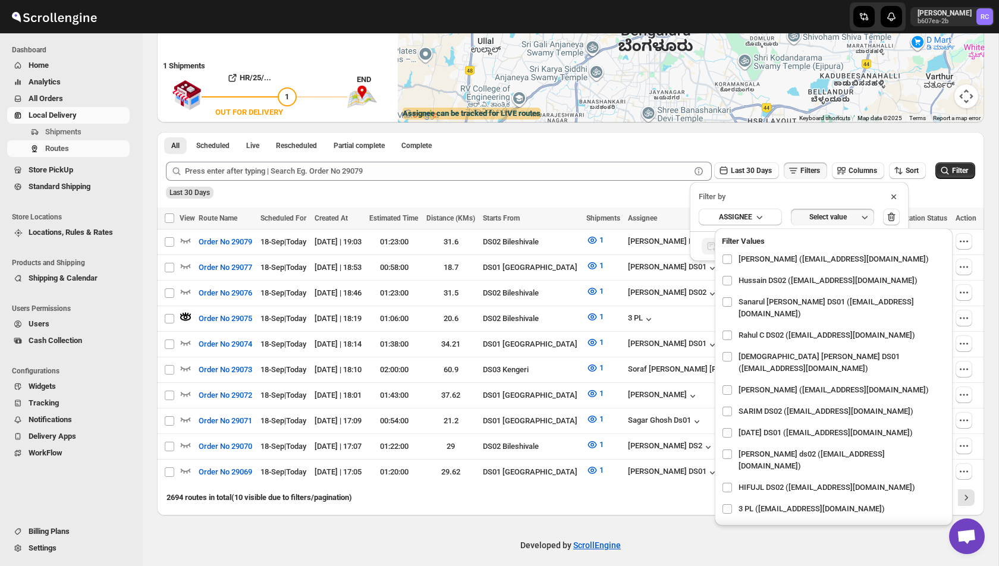
scroll to position [823, 0]
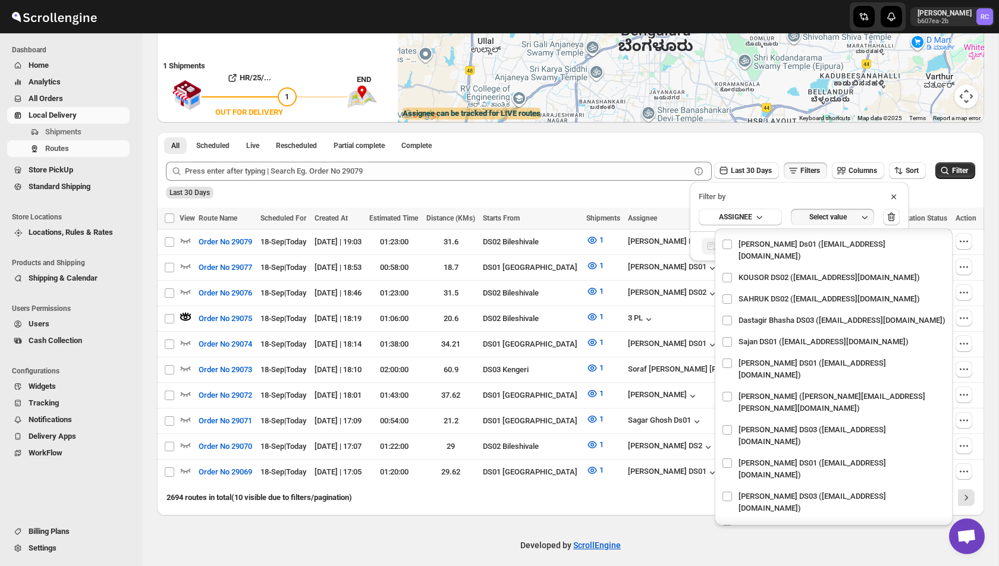
checkbox input "true"
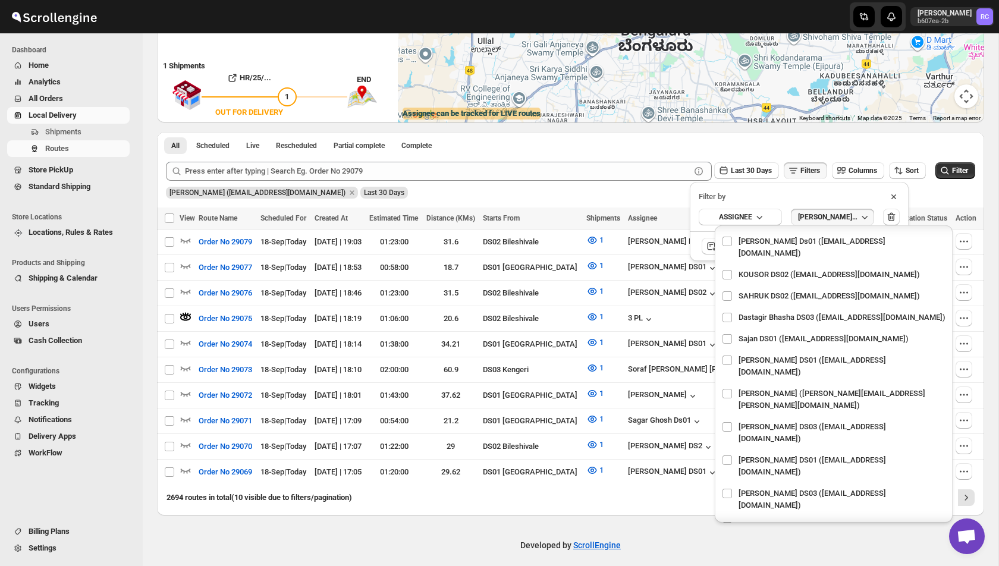
click at [625, 195] on div "[PERSON_NAME] ([EMAIL_ADDRESS][DOMAIN_NAME]) Last 30 Days" at bounding box center [568, 188] width 811 height 20
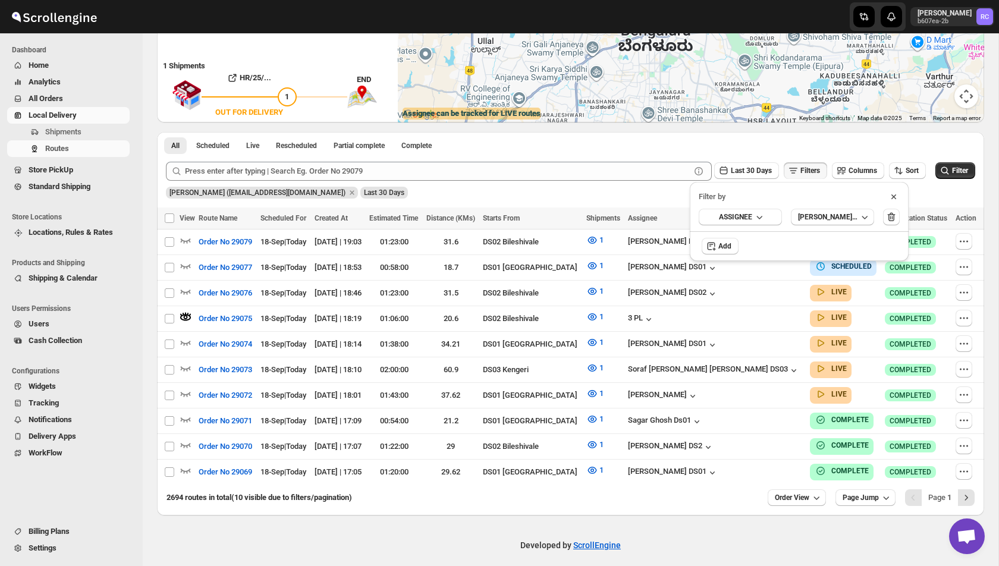
click at [897, 192] on icon at bounding box center [894, 197] width 12 height 12
click at [802, 166] on span "Filters" at bounding box center [810, 170] width 20 height 8
click at [832, 214] on div "[PERSON_NAME] ([EMAIL_ADDRESS][DOMAIN_NAME])" at bounding box center [827, 217] width 59 height 10
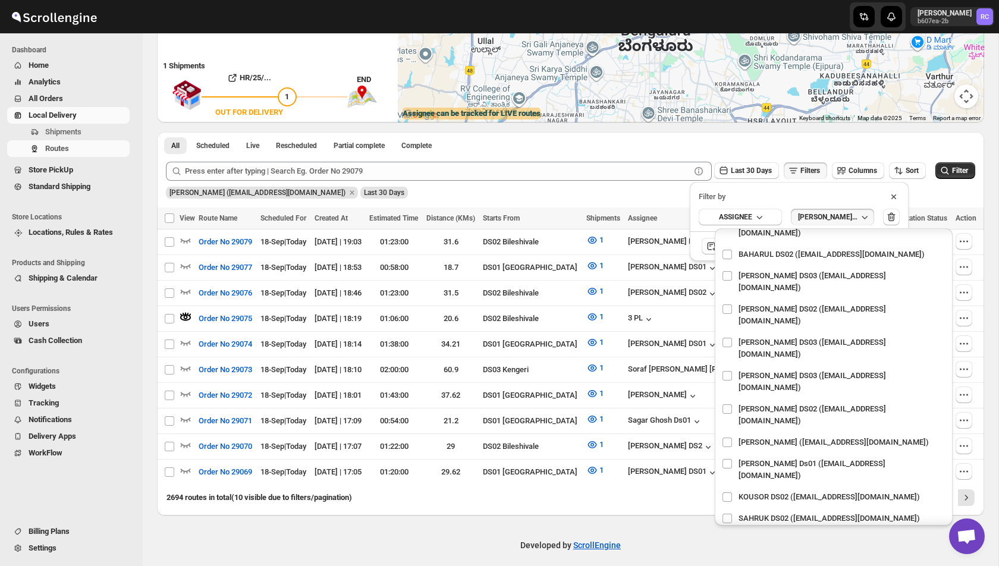
scroll to position [605, 0]
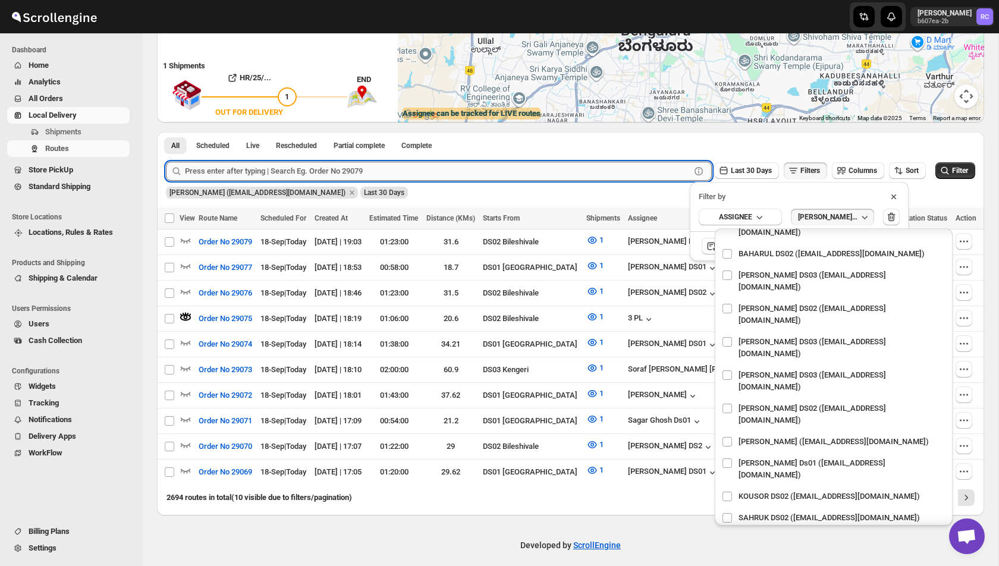
click at [562, 165] on input "text" at bounding box center [437, 171] width 505 height 19
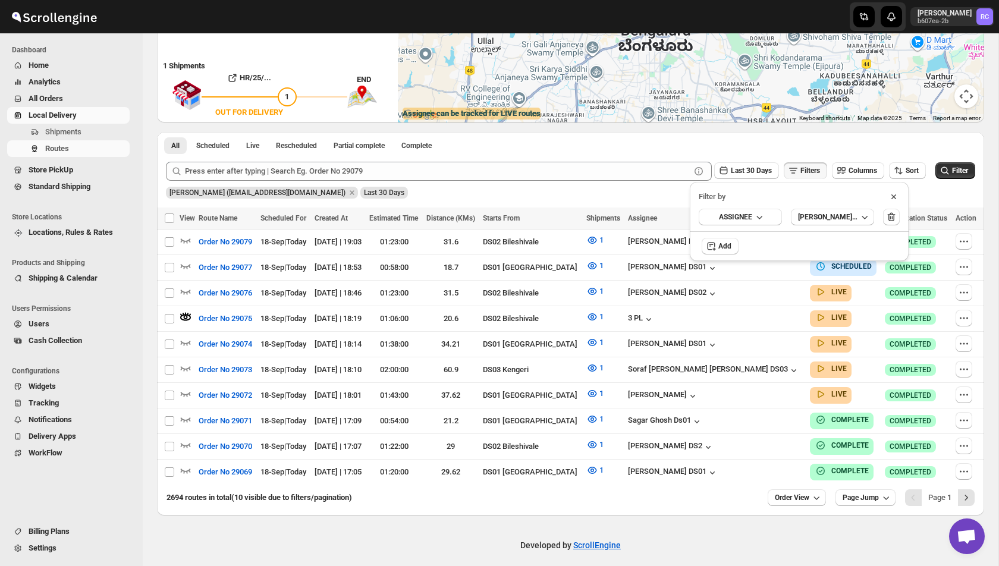
click at [589, 159] on div "Last 30 Days Filters Columns Sort Filter" at bounding box center [565, 166] width 819 height 29
click at [895, 196] on icon at bounding box center [894, 197] width 12 height 12
click at [181, 313] on icon "button" at bounding box center [181, 314] width 2 height 3
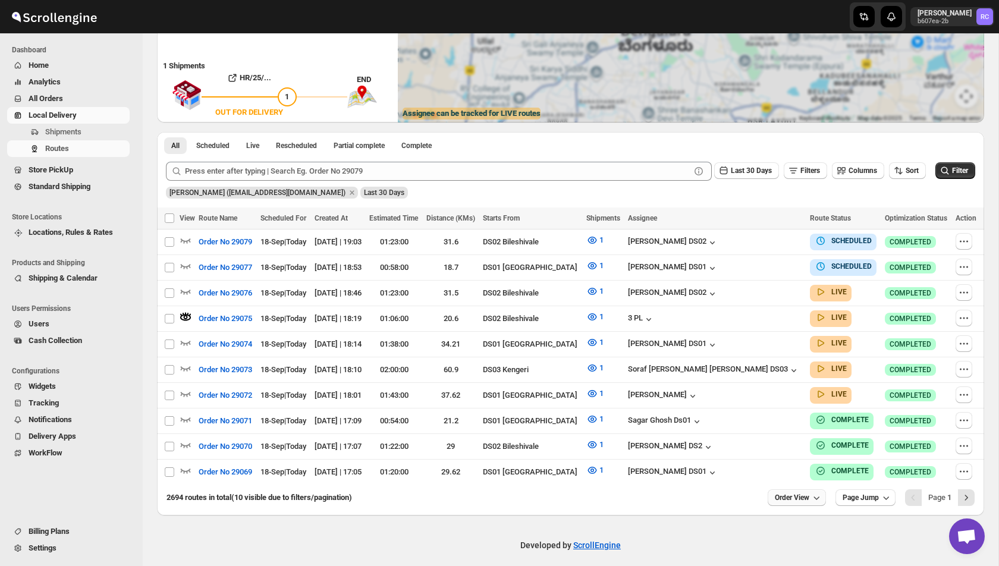
click at [805, 493] on span "Order View" at bounding box center [792, 498] width 34 height 10
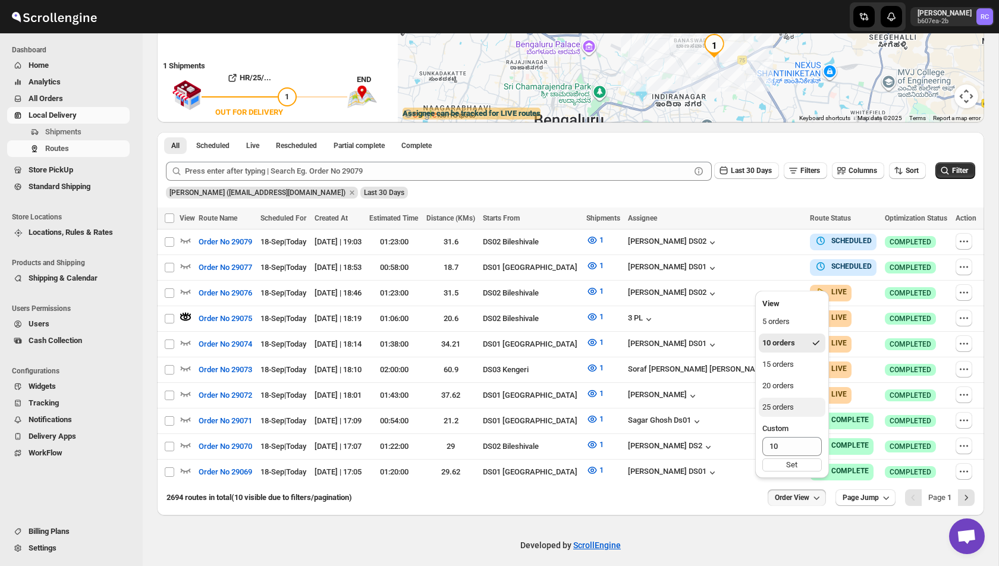
click at [784, 405] on div "25 orders" at bounding box center [778, 407] width 32 height 12
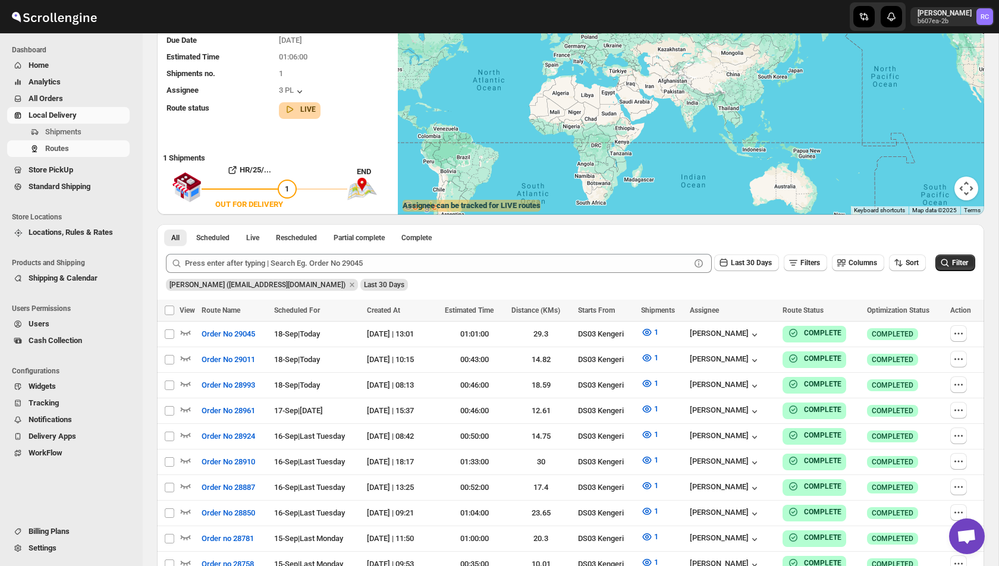
scroll to position [121, 0]
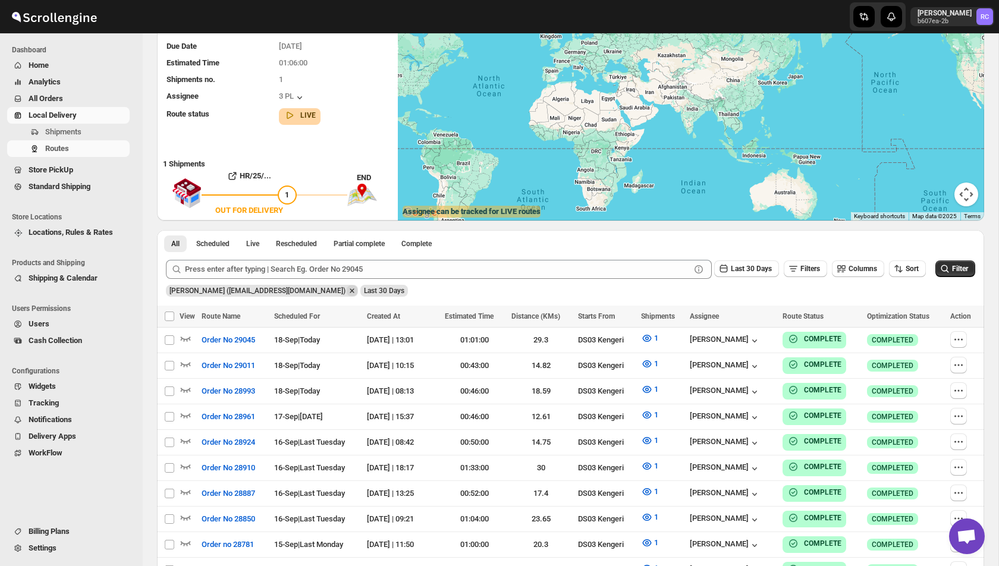
click at [350, 290] on icon "Remove Satish kumar veera (tehaxi9762@chaublog.com)" at bounding box center [352, 290] width 4 height 4
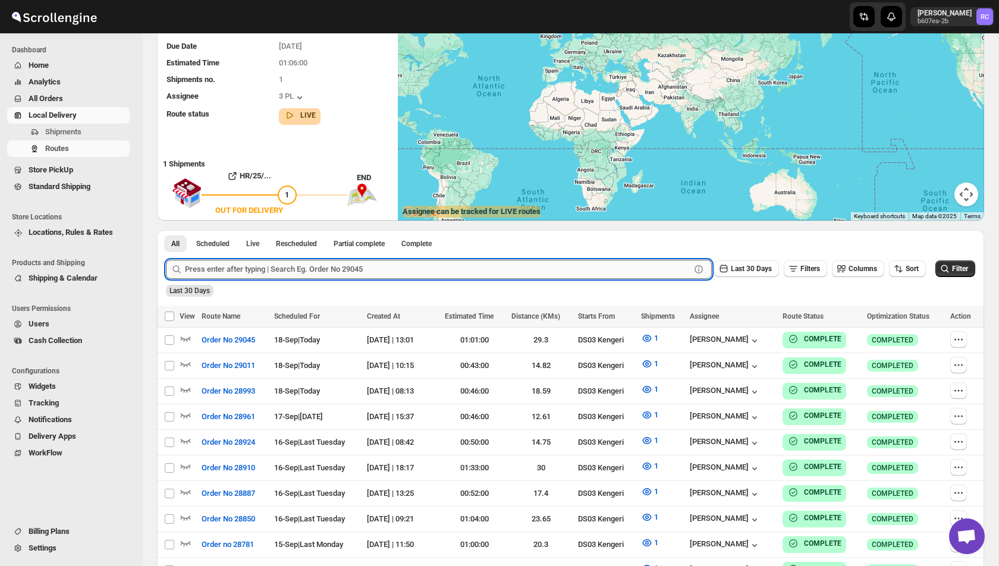
click at [452, 276] on input "text" at bounding box center [437, 269] width 505 height 19
click at [729, 261] on button "Last 30 Days" at bounding box center [746, 268] width 65 height 17
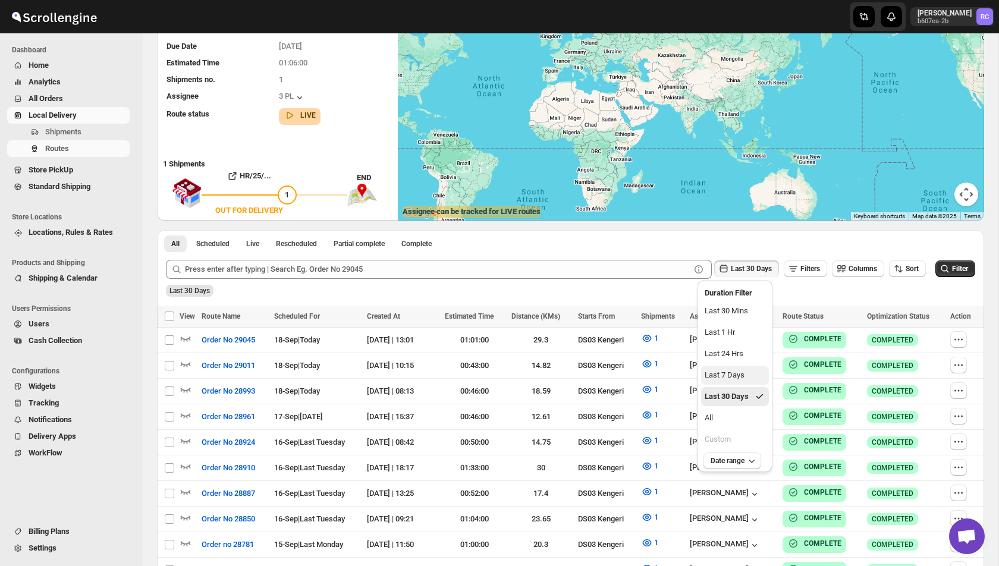
click at [730, 371] on div "Last 7 Days" at bounding box center [724, 375] width 40 height 12
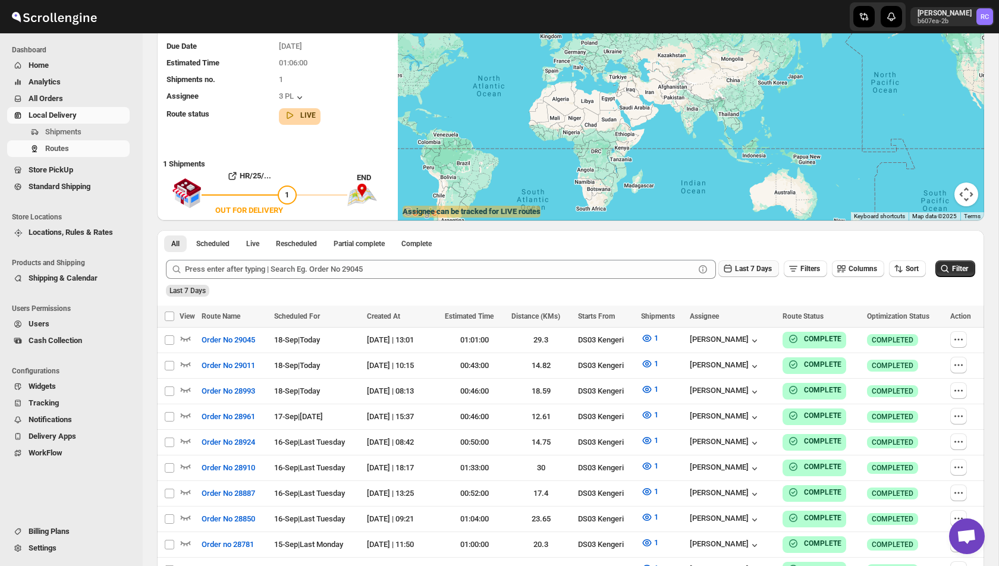
click at [735, 272] on span "Last 7 Days" at bounding box center [753, 269] width 37 height 8
